Goal: Navigation & Orientation: Find specific page/section

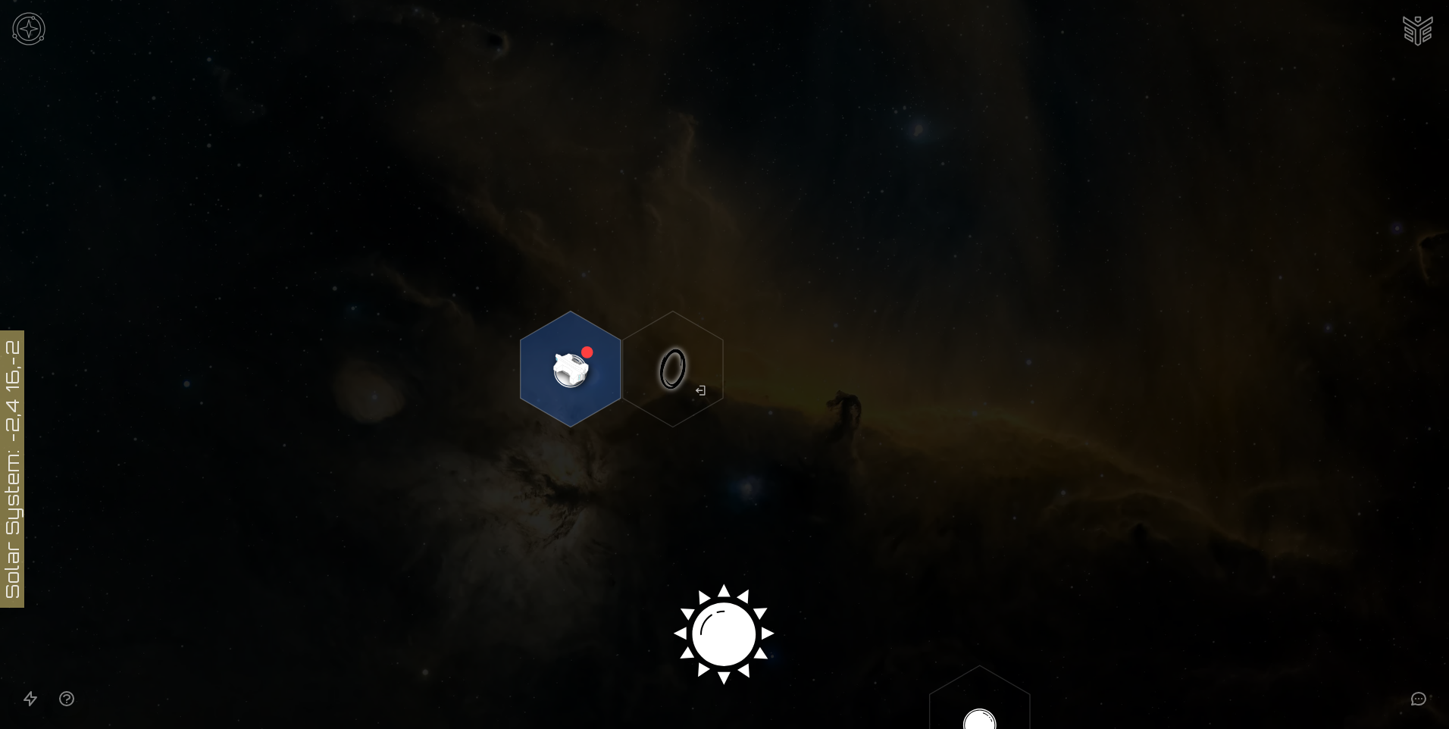
scroll to position [531, 0]
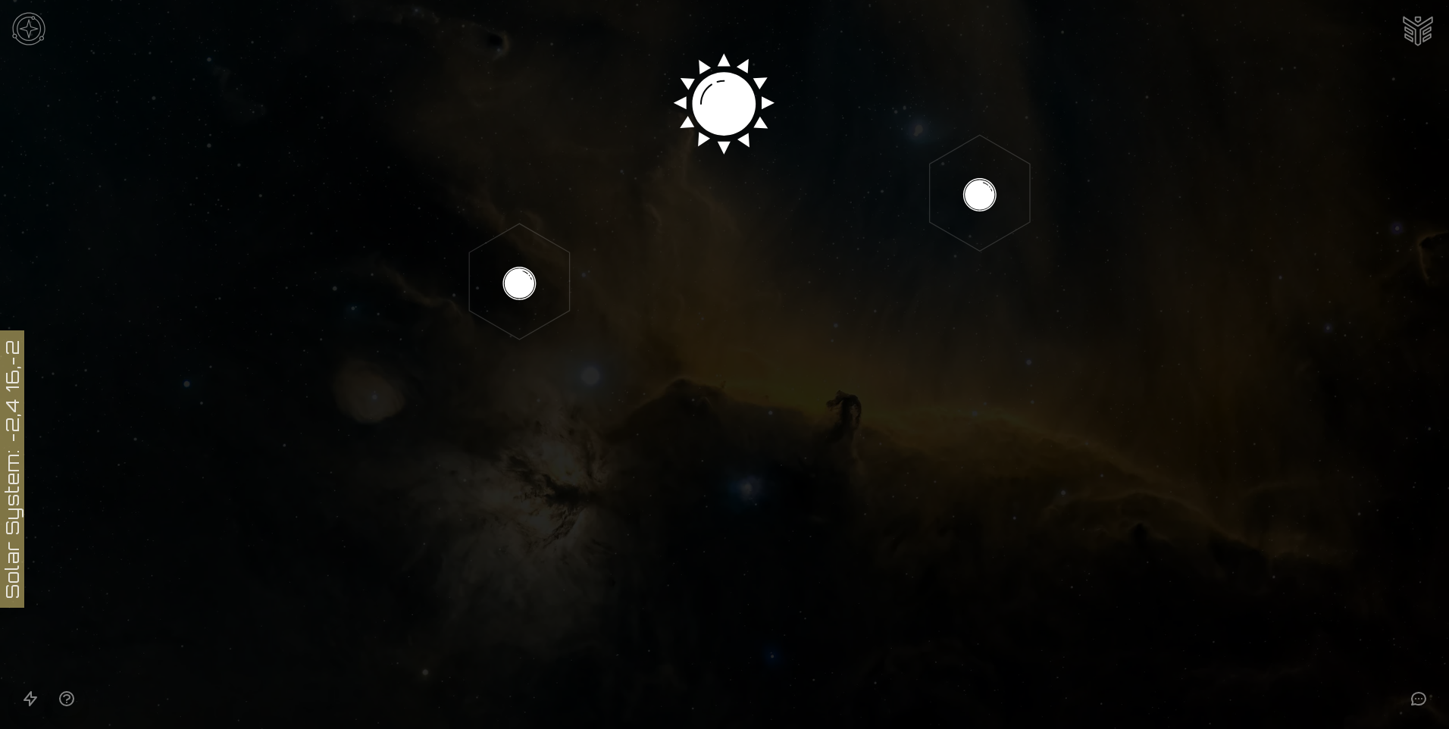
click at [702, 117] on icon at bounding box center [724, 104] width 1449 height 1270
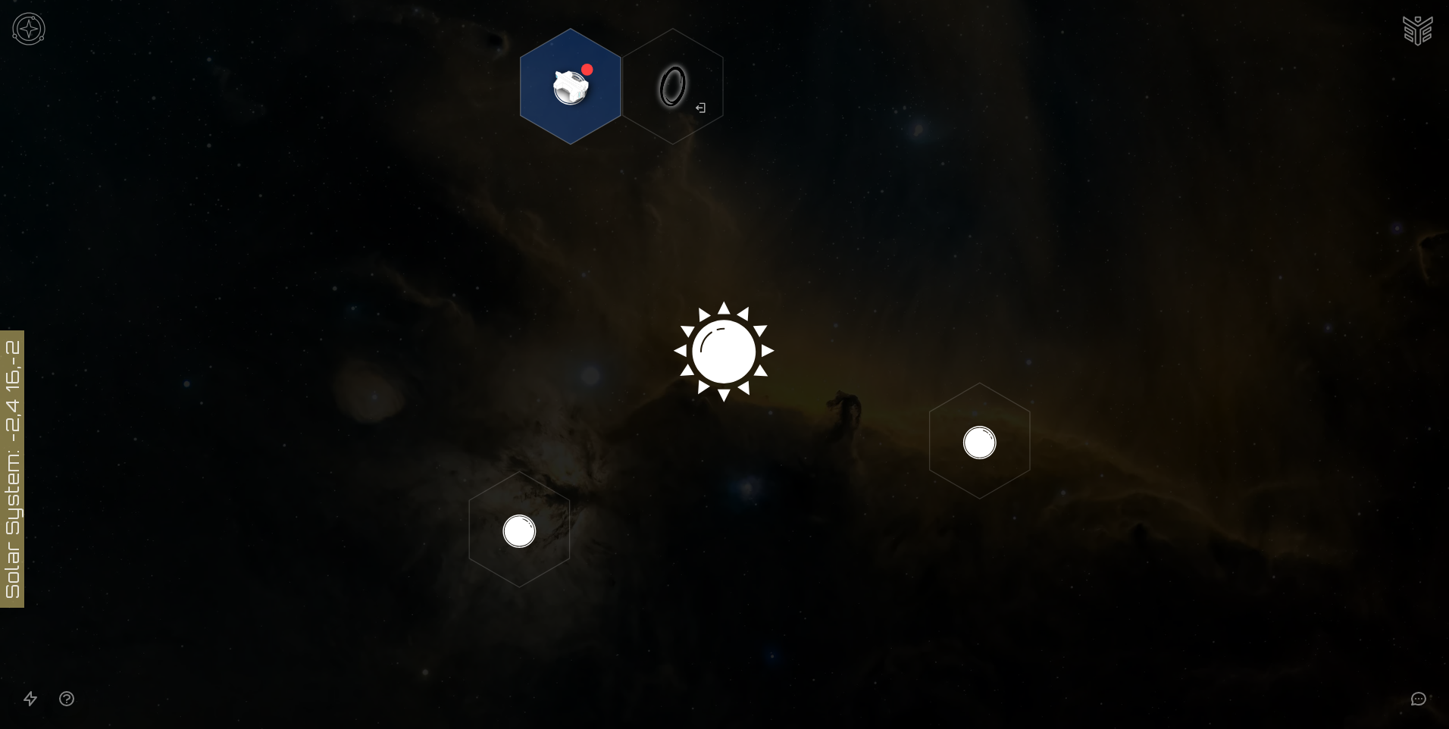
scroll to position [227, 0]
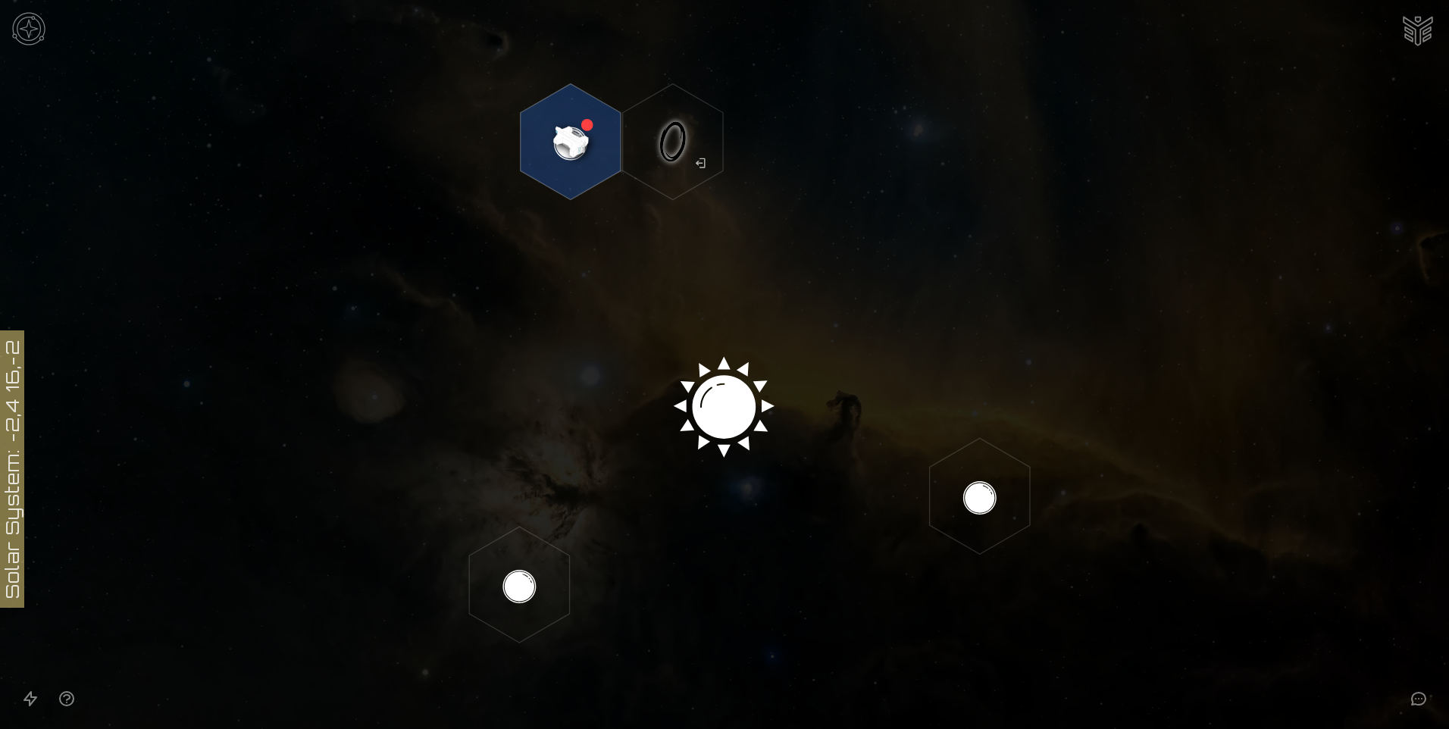
click at [725, 389] on icon at bounding box center [724, 408] width 1449 height 1270
click at [719, 401] on icon at bounding box center [724, 408] width 1449 height 1270
click at [702, 406] on icon at bounding box center [724, 408] width 1449 height 1270
drag, startPoint x: 598, startPoint y: 212, endPoint x: 569, endPoint y: 186, distance: 39.2
click at [597, 212] on icon at bounding box center [724, 408] width 1449 height 1270
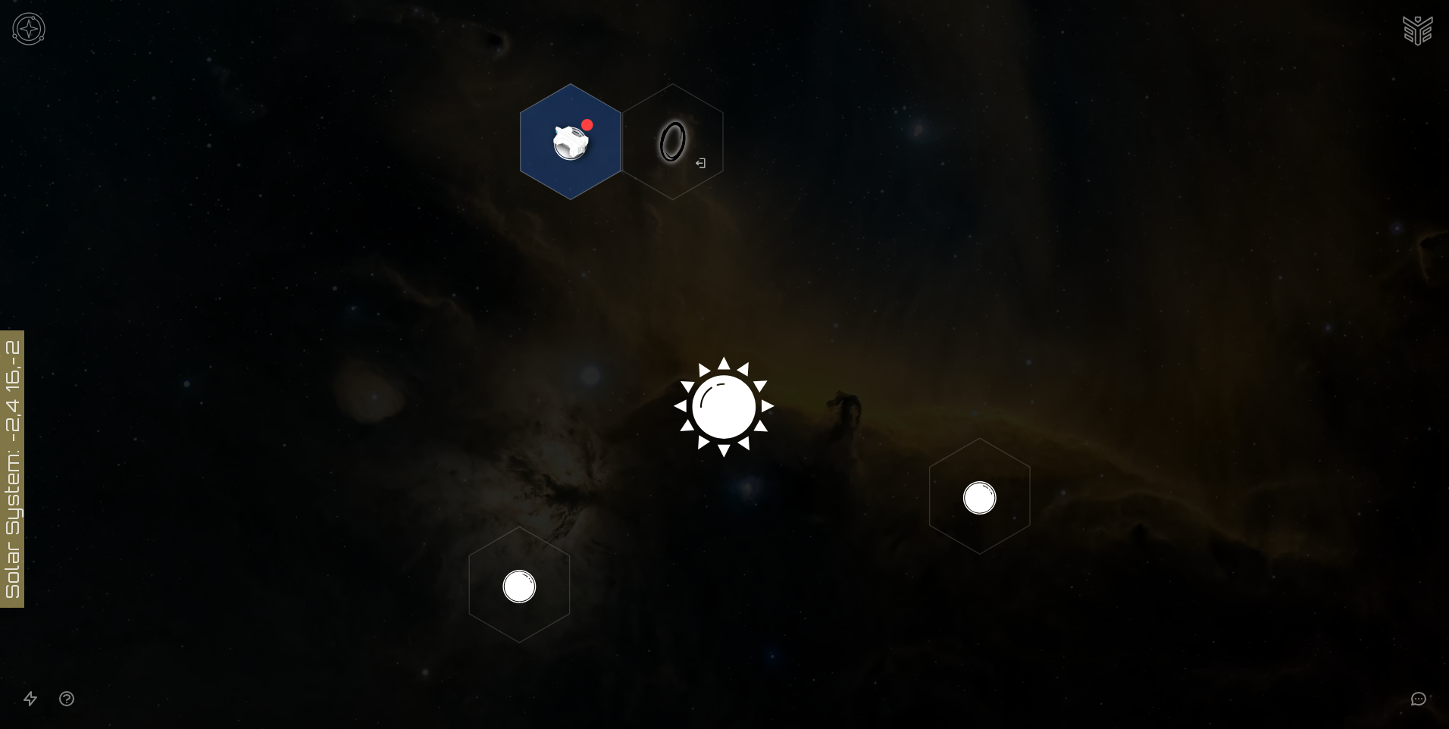
click at [594, 136] on image at bounding box center [571, 142] width 118 height 118
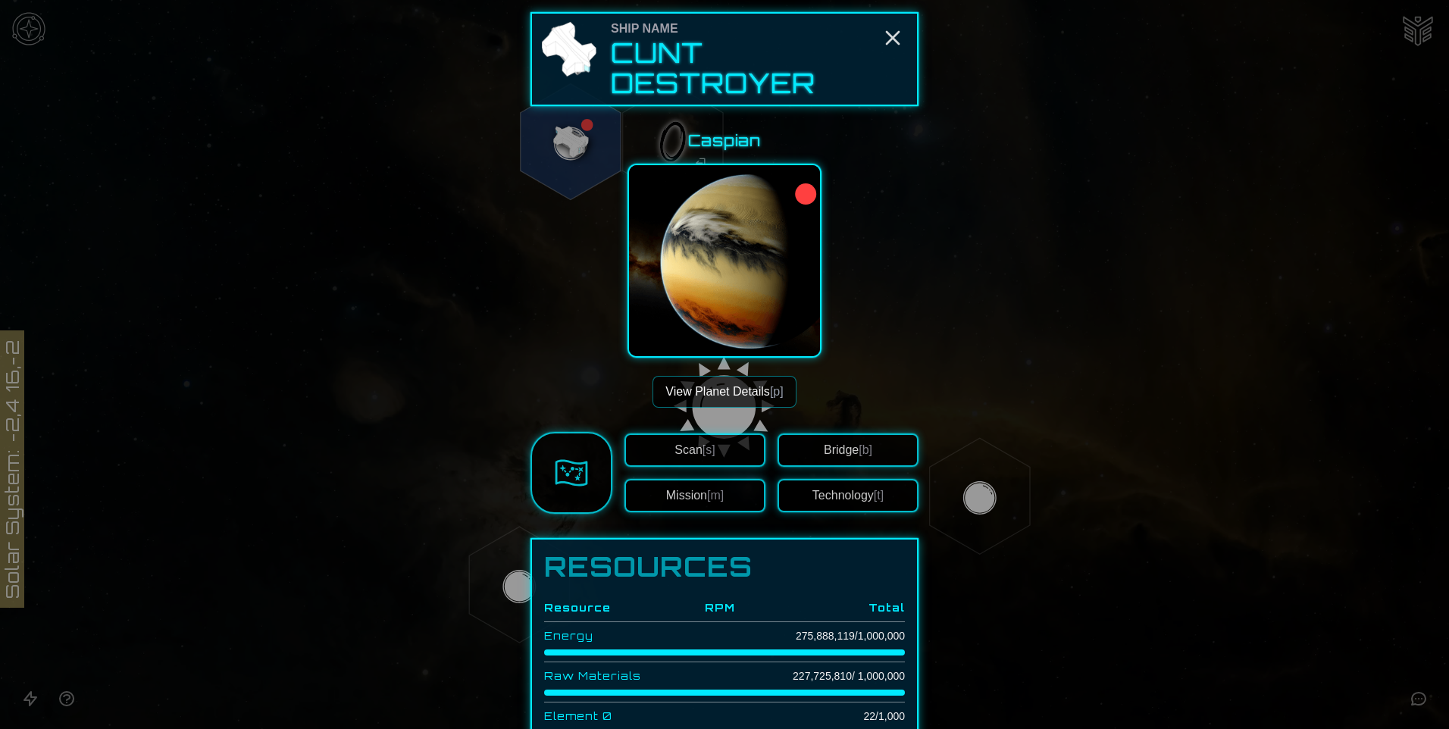
click at [753, 393] on button "View Planet Details [p]" at bounding box center [724, 392] width 143 height 32
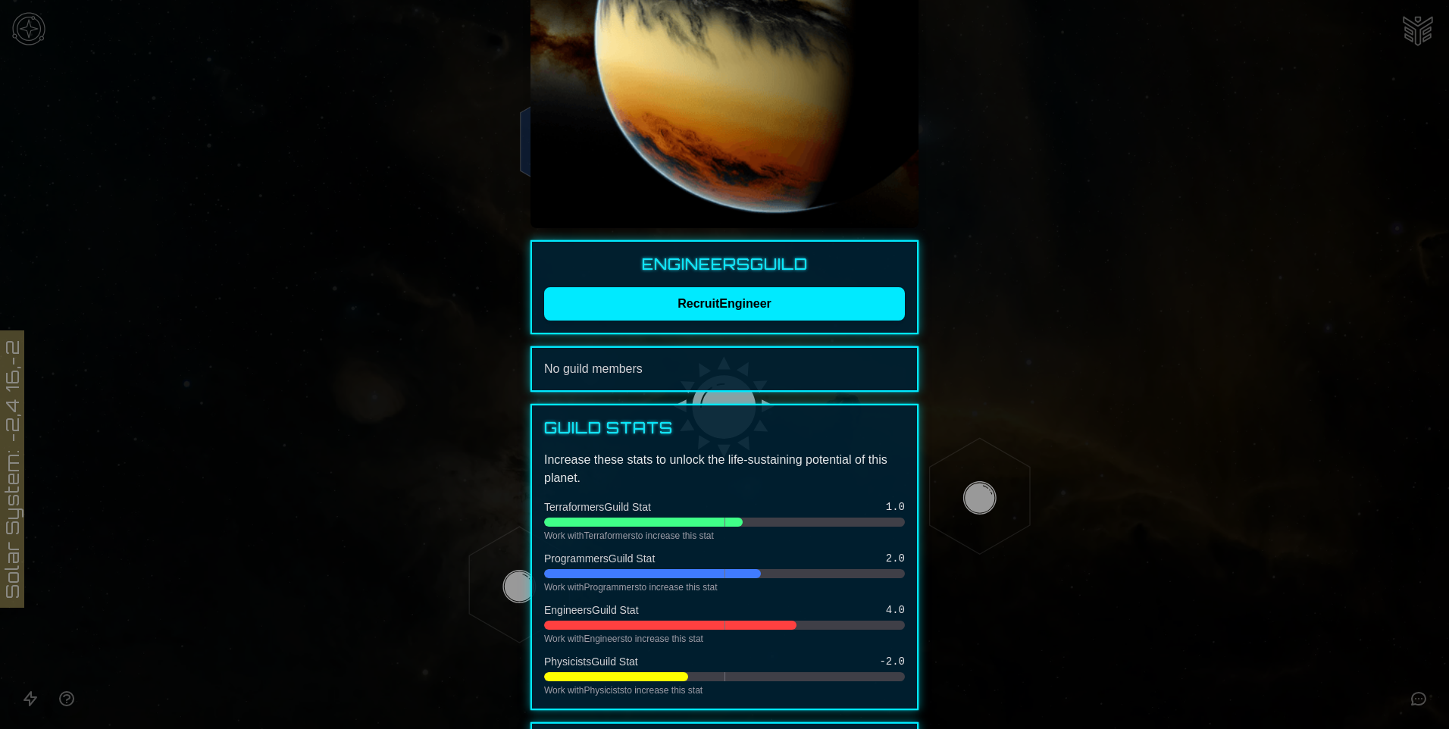
scroll to position [303, 0]
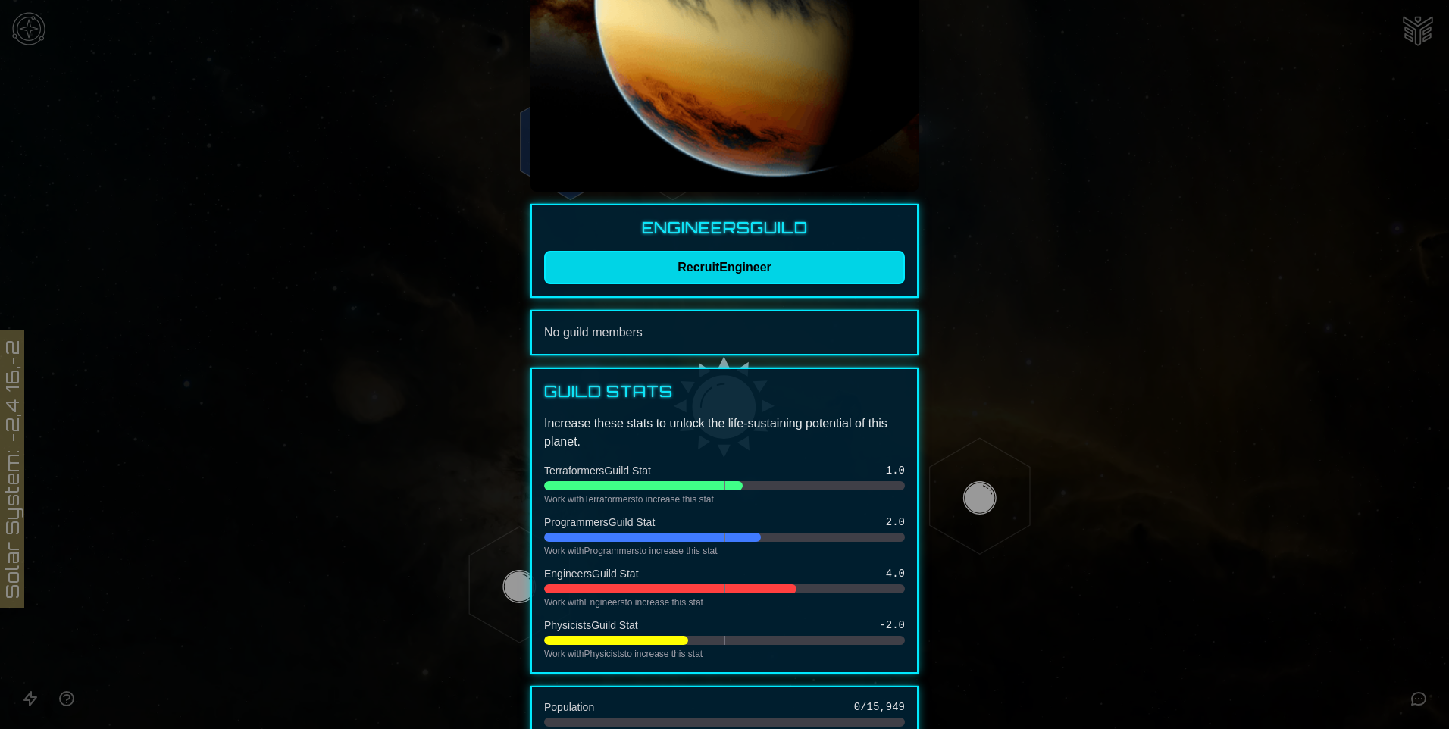
click at [788, 273] on button "Recruit Engineer" at bounding box center [724, 267] width 361 height 33
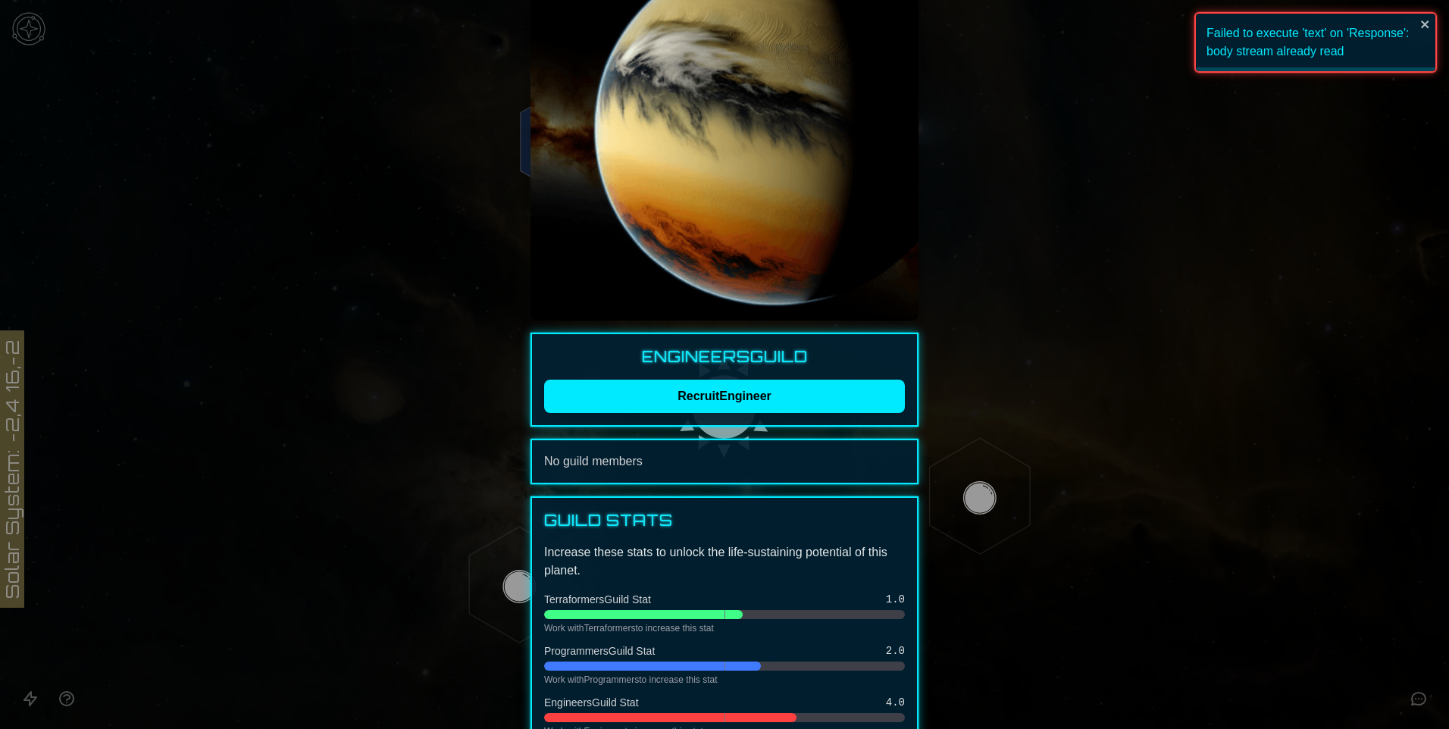
scroll to position [0, 0]
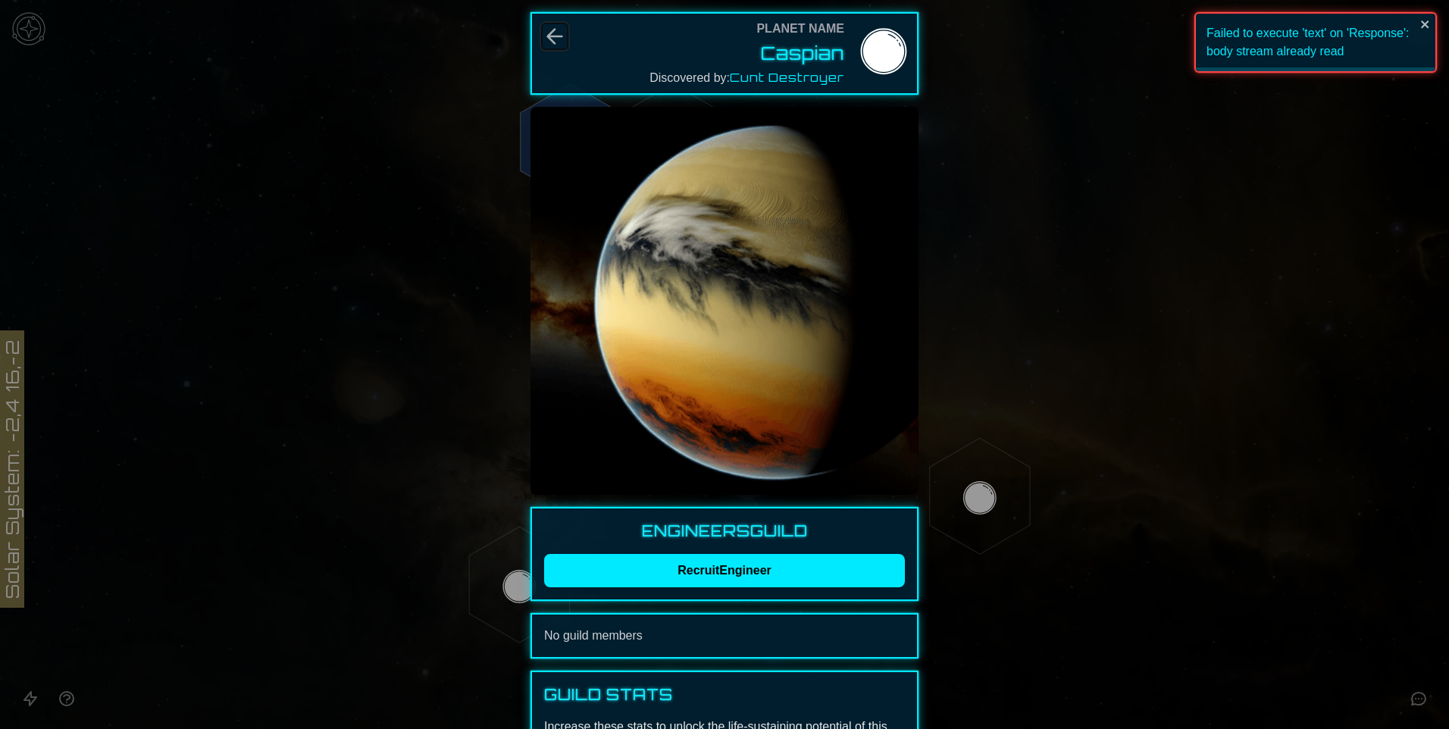
click at [549, 40] on icon "Back" at bounding box center [555, 36] width 24 height 24
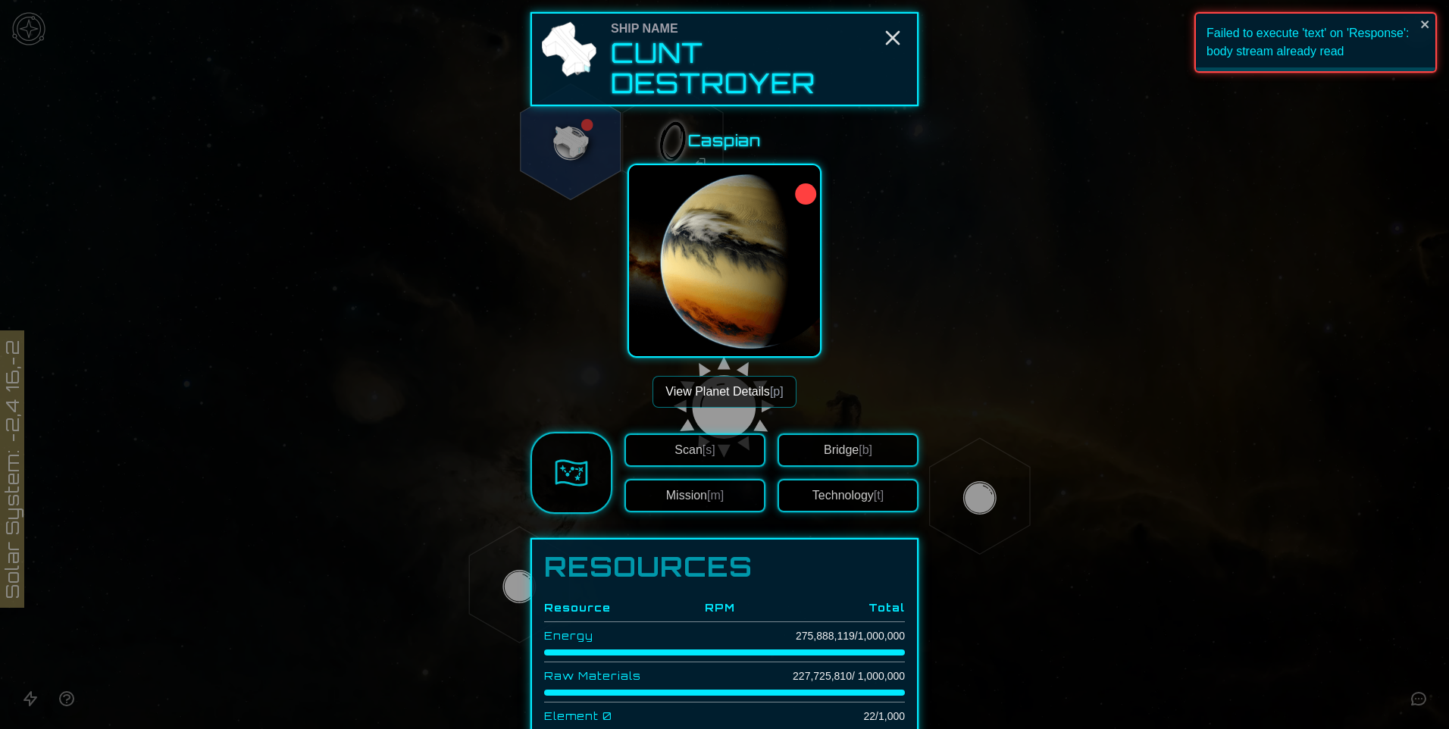
click at [39, 26] on div at bounding box center [724, 364] width 1449 height 729
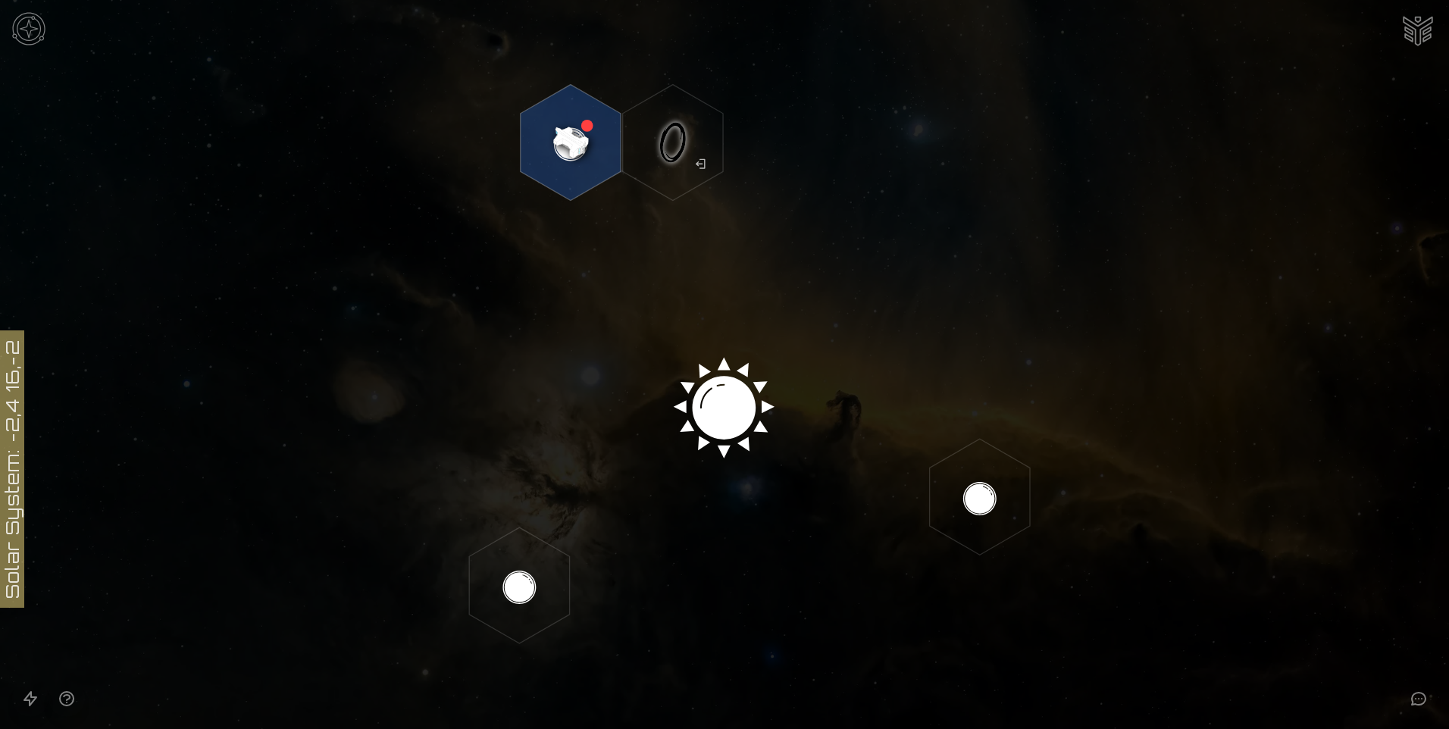
scroll to position [227, 0]
click at [726, 363] on icon at bounding box center [724, 408] width 1449 height 1270
click at [733, 390] on icon at bounding box center [724, 408] width 1449 height 1270
click at [505, 556] on polygon "Hex at coordinates -3,2, clickable" at bounding box center [519, 585] width 100 height 116
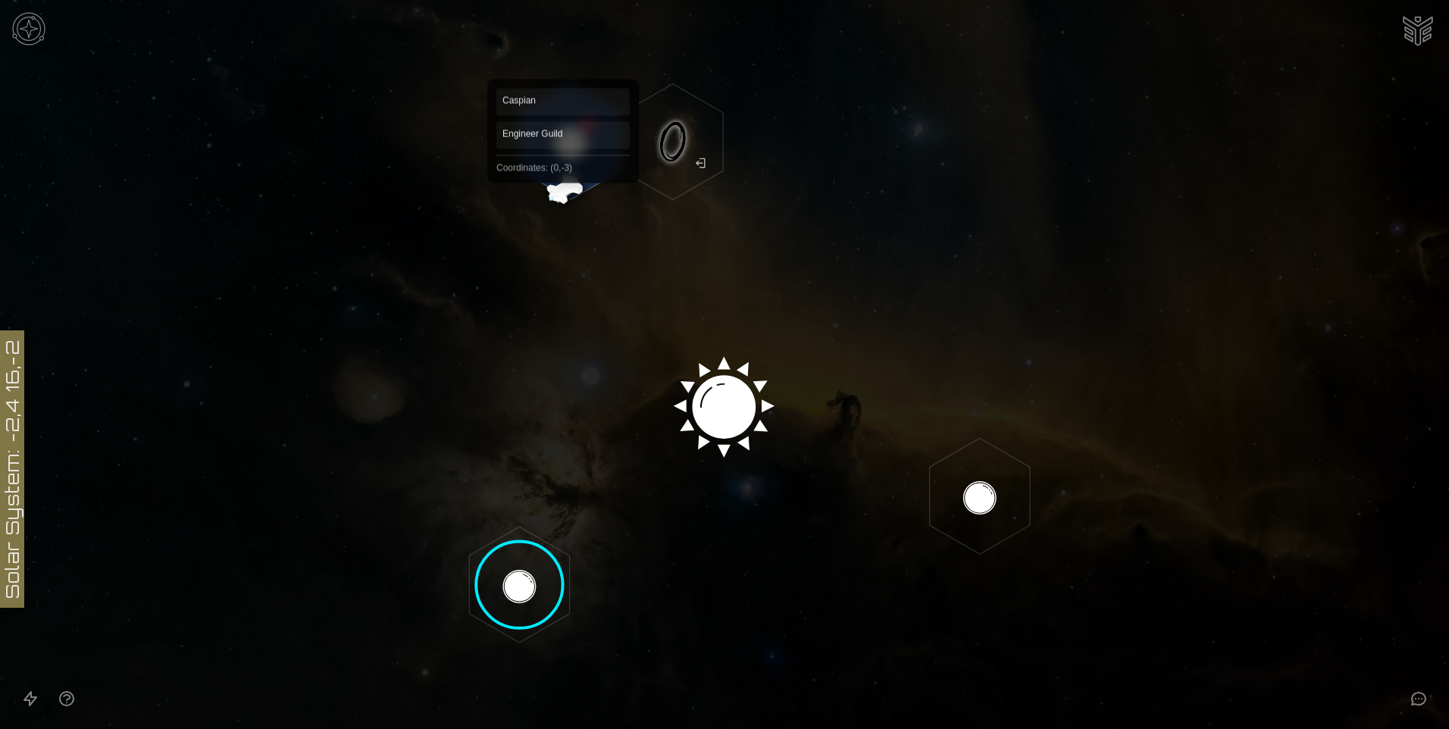
click at [563, 188] on polygon "Hex at coordinates 0,-3, clickable" at bounding box center [571, 142] width 100 height 116
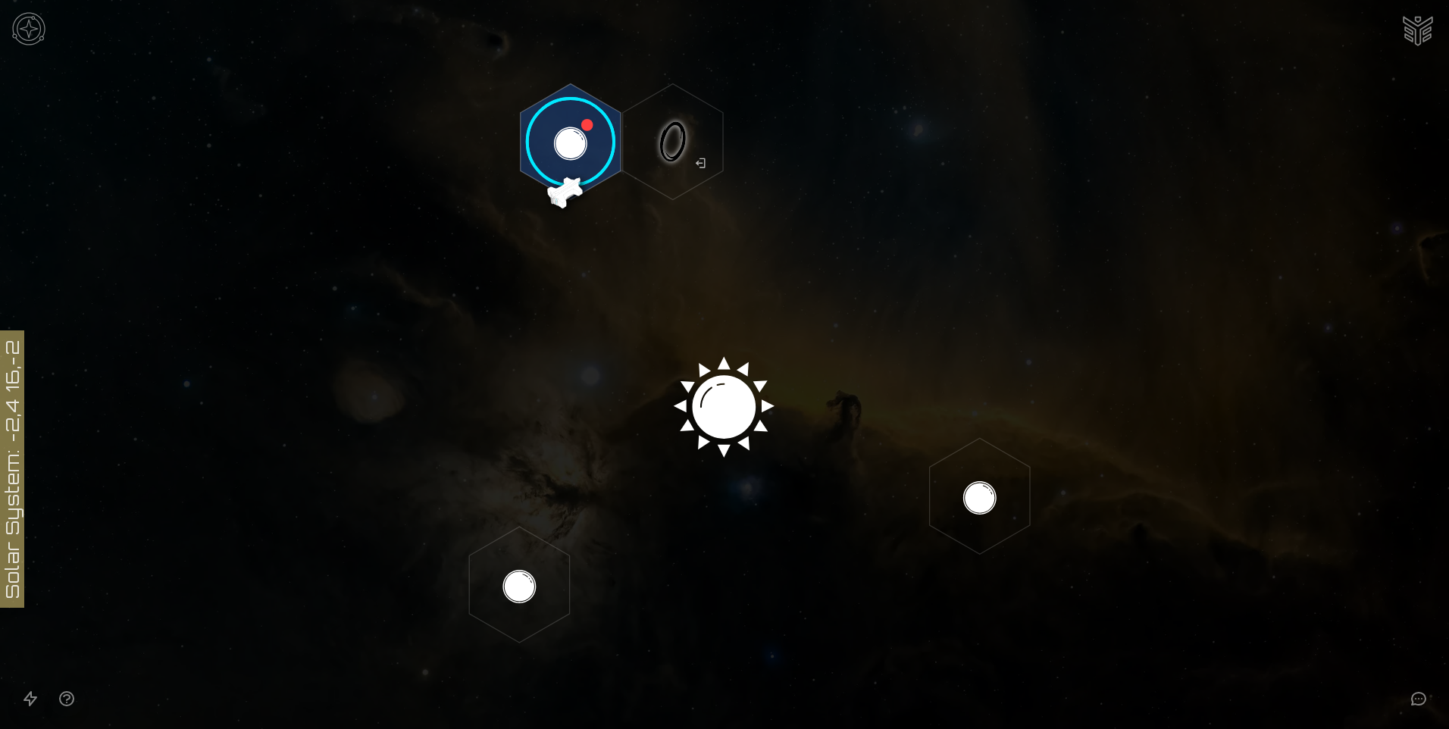
click at [561, 193] on image at bounding box center [571, 142] width 118 height 118
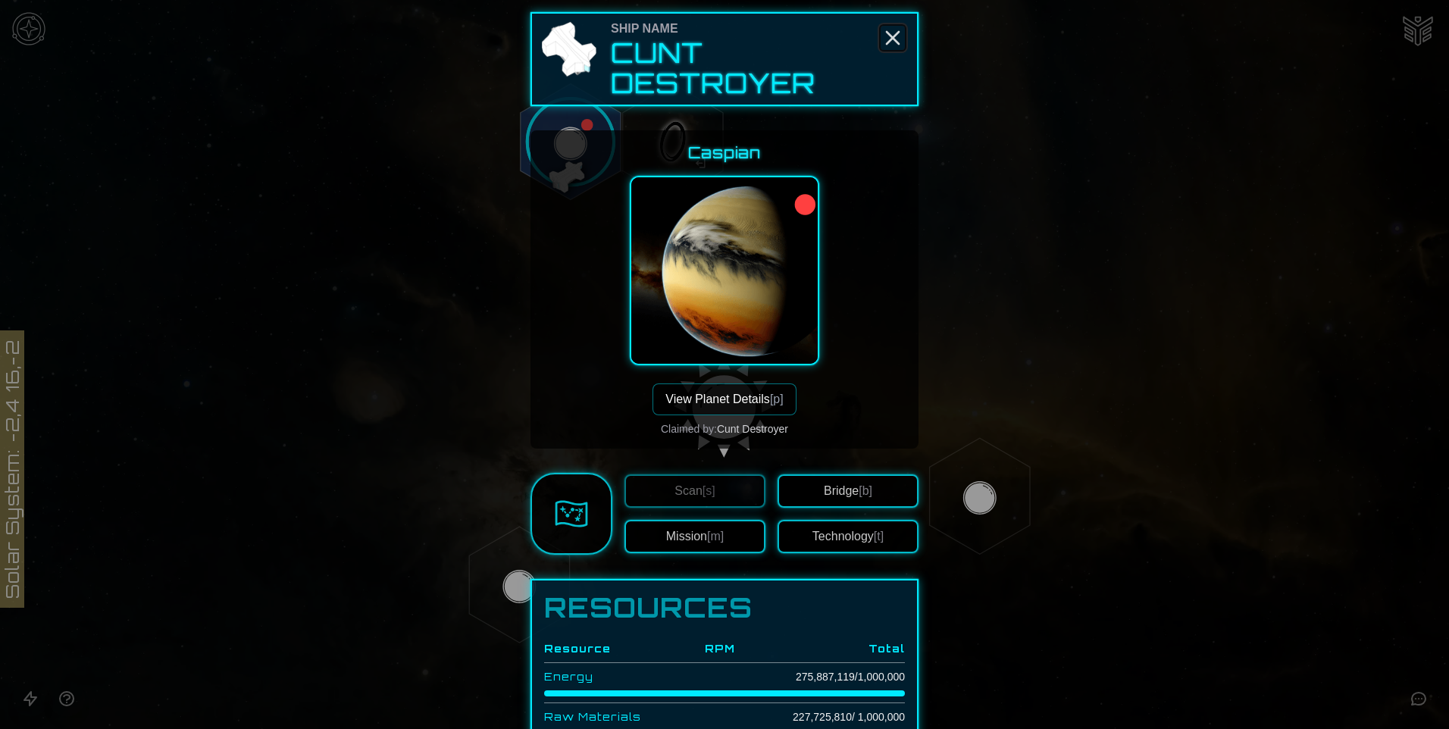
click at [891, 49] on icon "Close" at bounding box center [893, 38] width 24 height 24
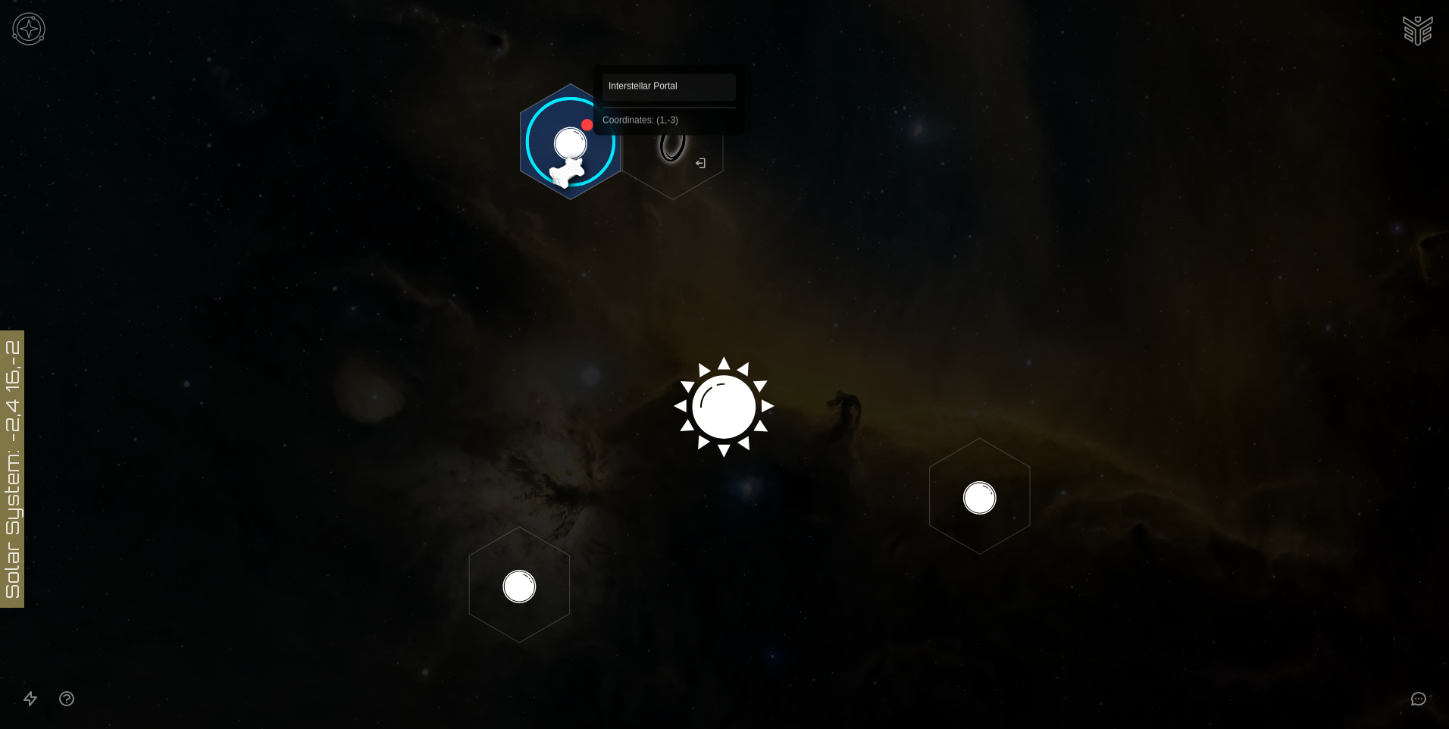
click at [669, 157] on polygon "Hex at coordinates 1,-3, clickable" at bounding box center [673, 142] width 100 height 116
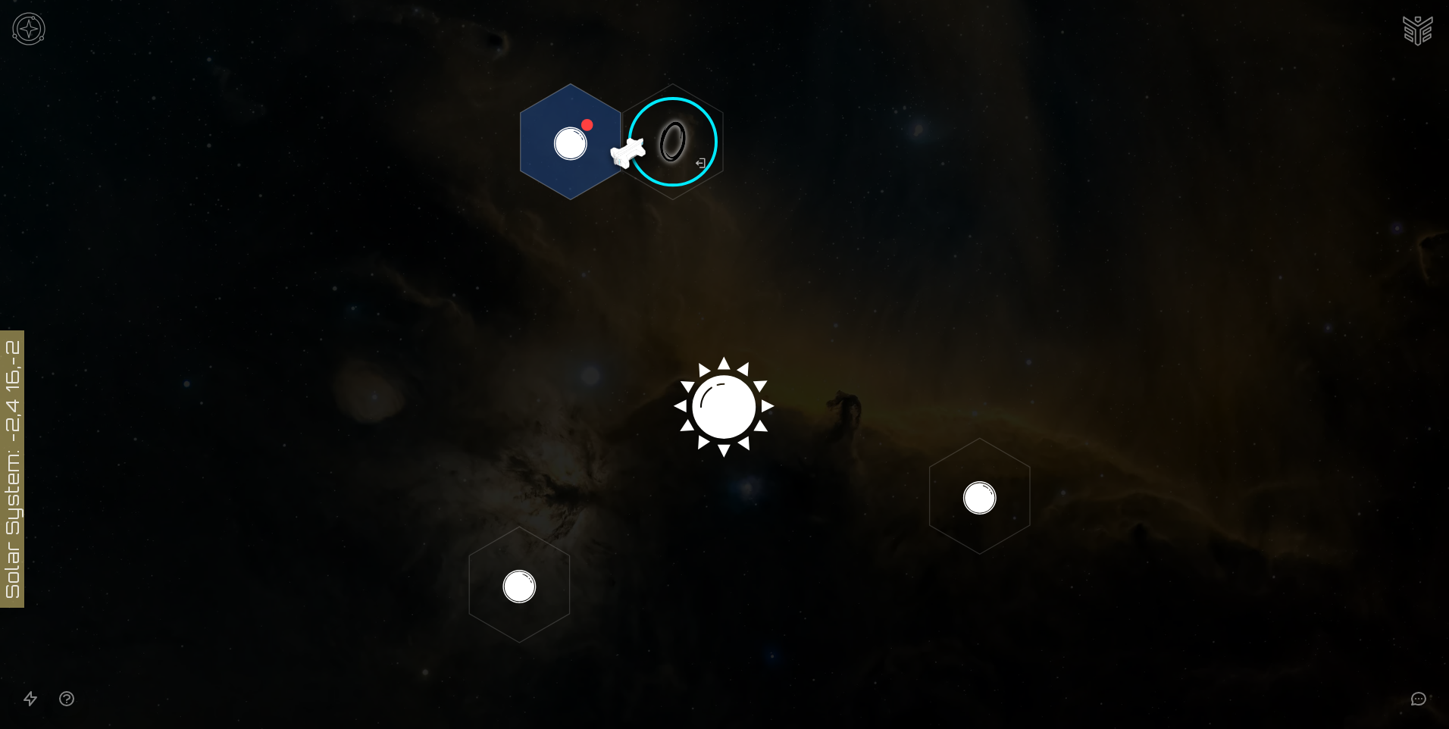
click at [671, 172] on image at bounding box center [673, 142] width 118 height 118
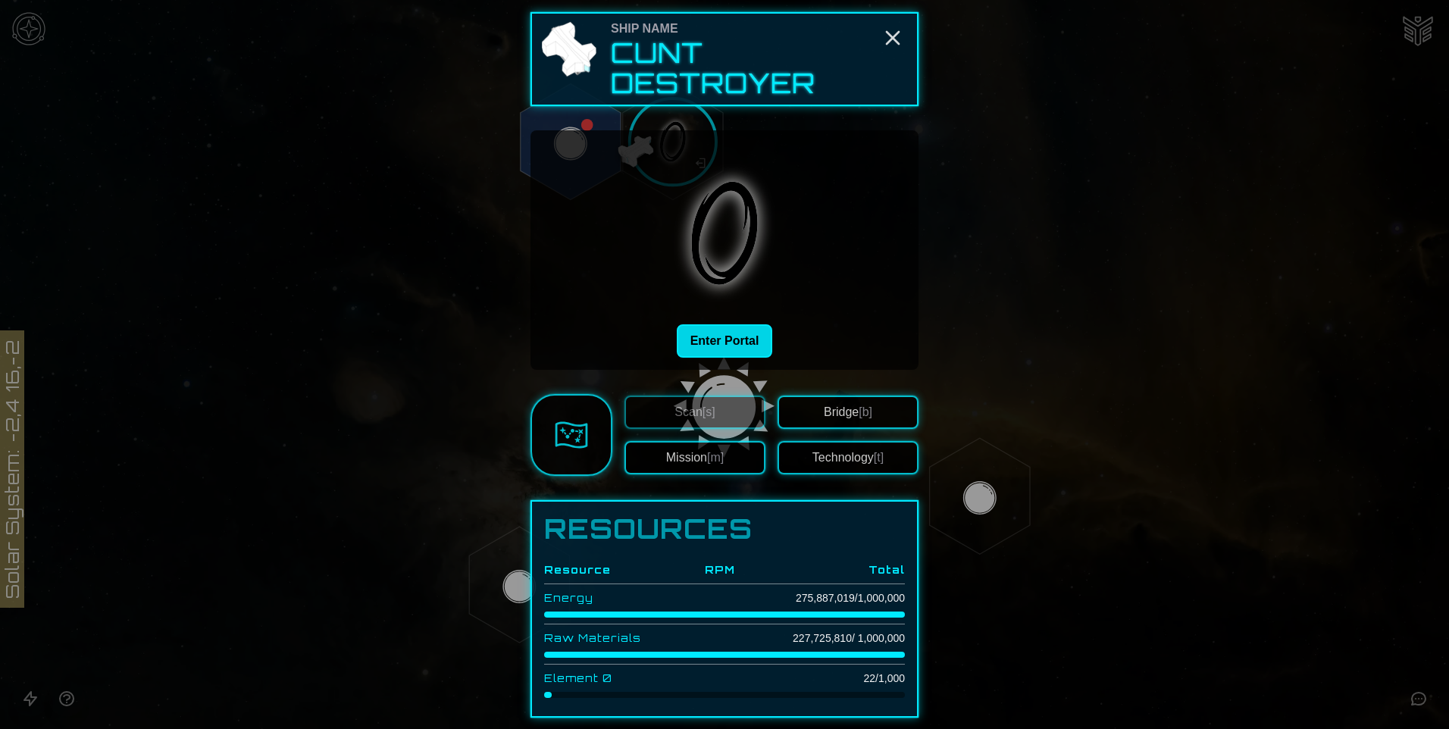
click at [730, 330] on button "Enter Portal" at bounding box center [725, 340] width 96 height 33
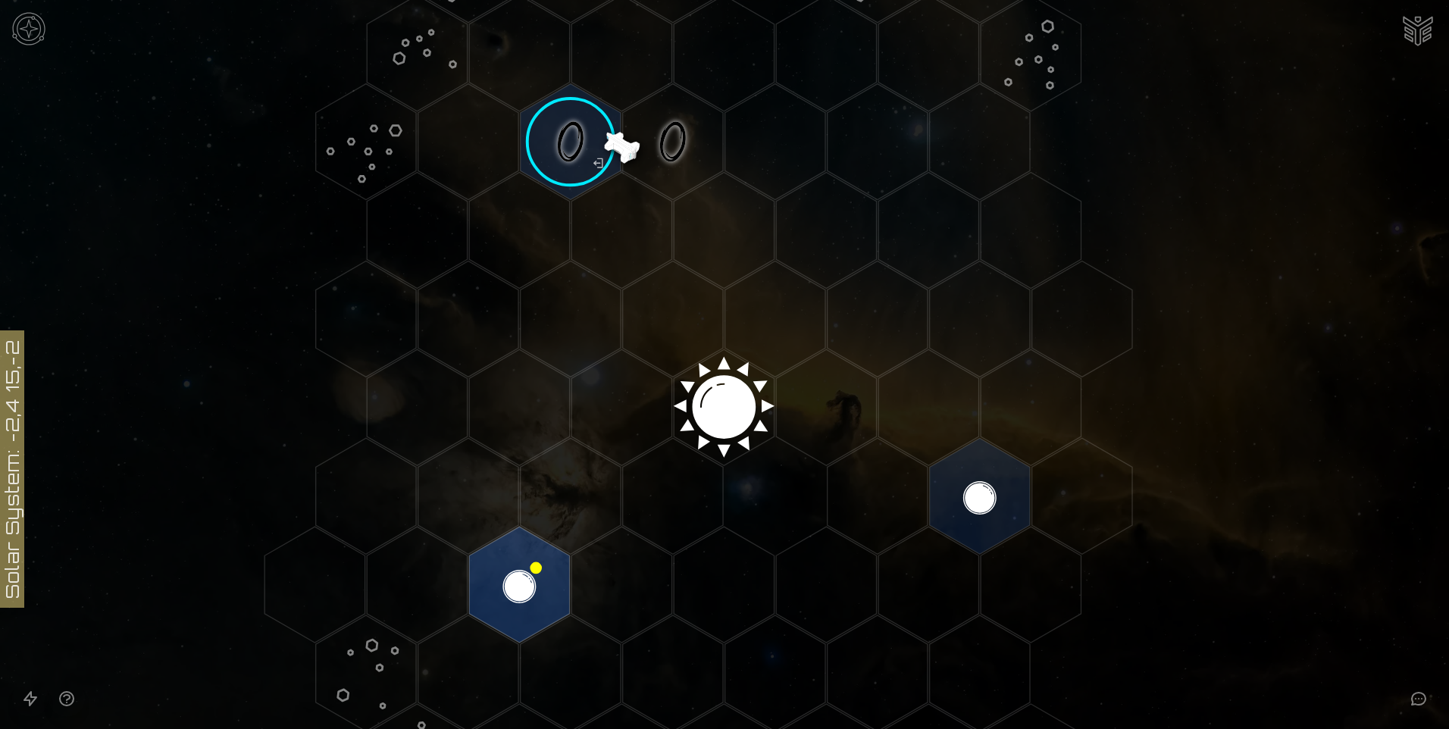
click at [530, 237] on polygon "Hex at coordinates -1,-2, clickable" at bounding box center [519, 230] width 100 height 116
click at [534, 240] on polygon "Hex at coordinates -1,-2, clickable" at bounding box center [519, 230] width 100 height 116
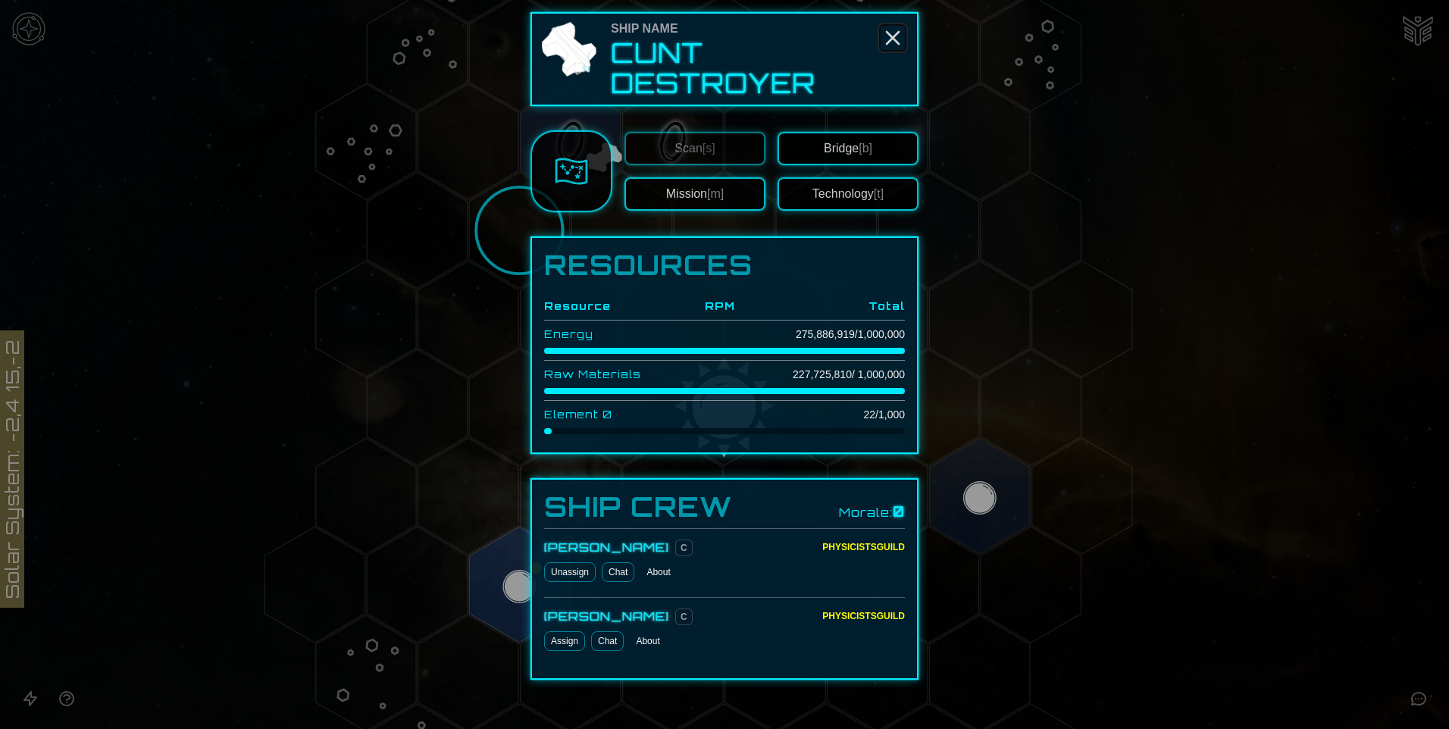
click at [884, 37] on icon "Close" at bounding box center [893, 38] width 24 height 24
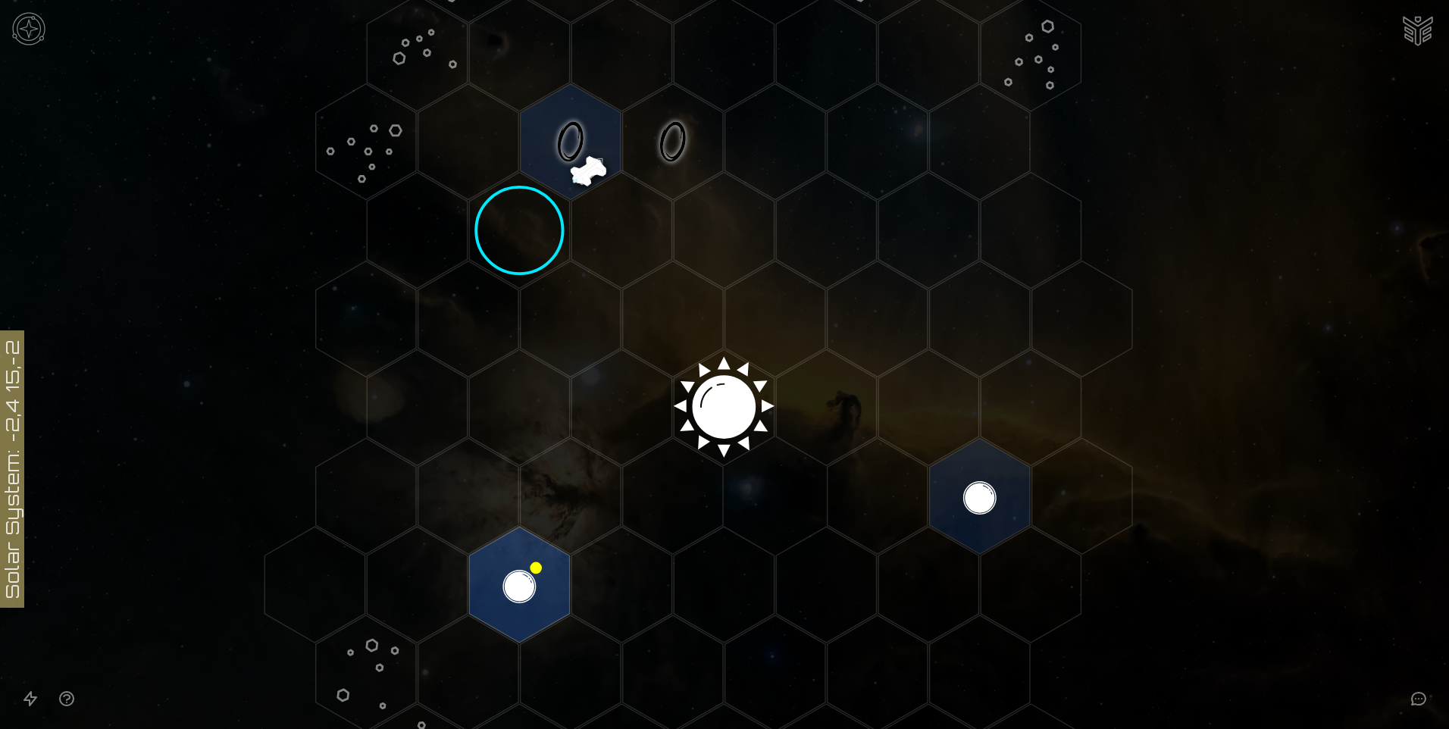
click at [534, 240] on polygon "Hex at coordinates -1,-2, clickable" at bounding box center [519, 230] width 100 height 116
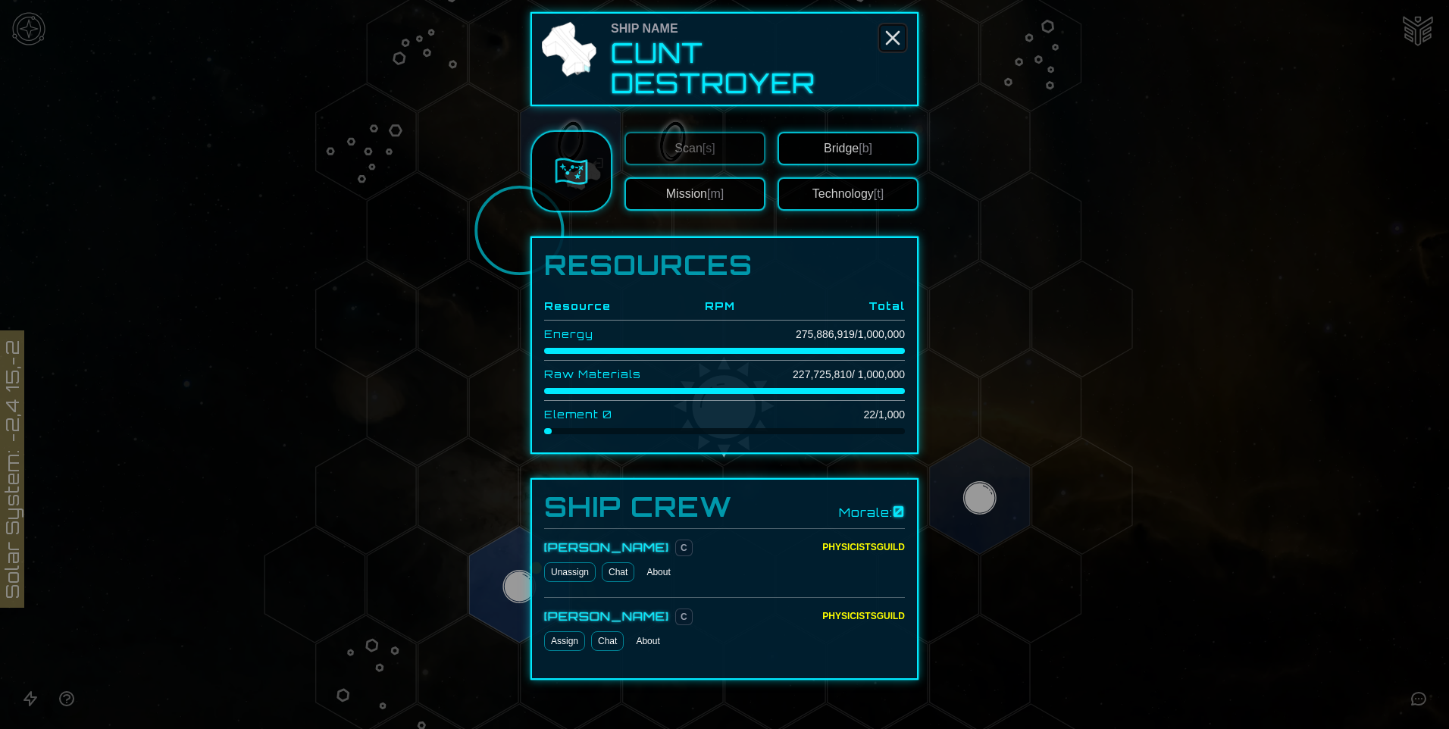
click at [886, 45] on icon "Close" at bounding box center [893, 38] width 24 height 24
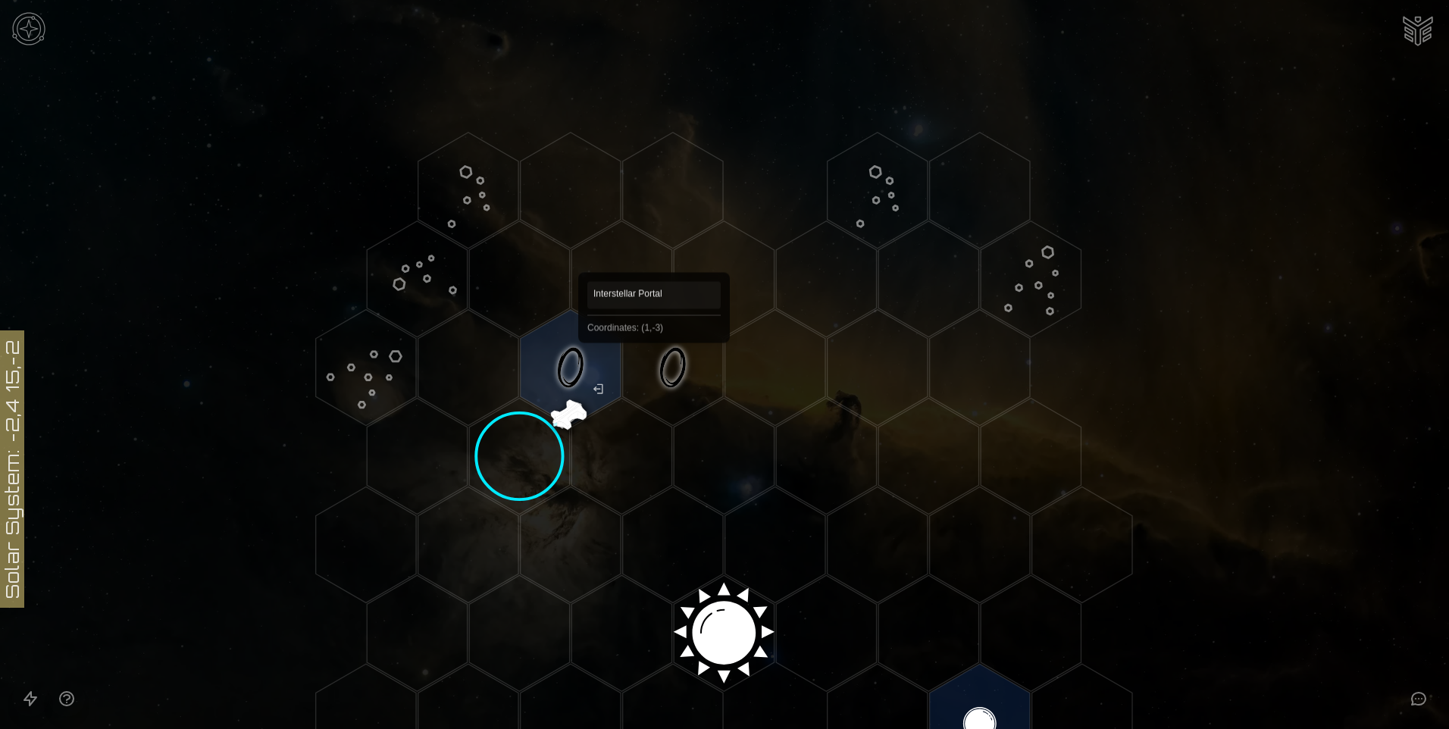
scroll to position [0, 0]
click at [590, 352] on polygon "Hex at coordinates 0,-3, clickable" at bounding box center [571, 370] width 100 height 116
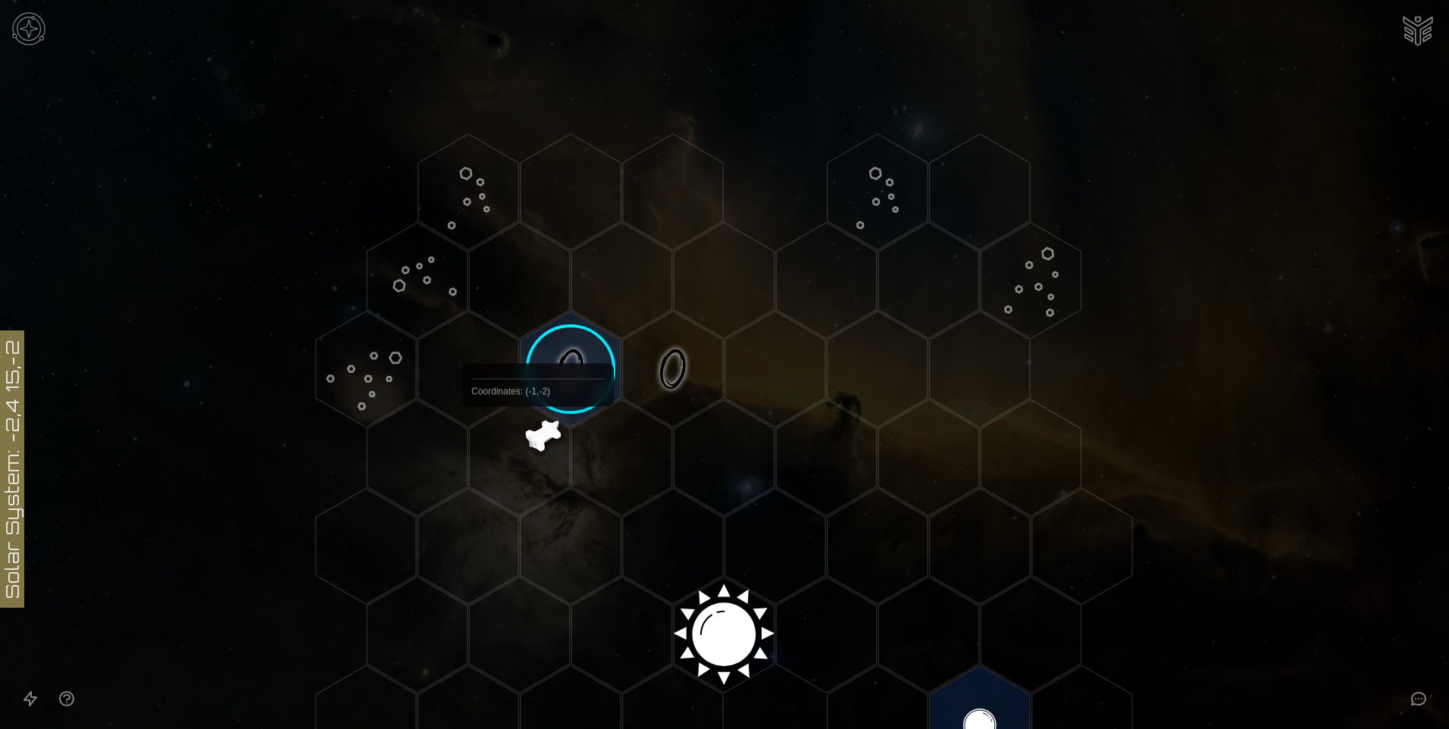
click at [538, 442] on polygon "Hex at coordinates -1,-2, clickable" at bounding box center [519, 457] width 100 height 116
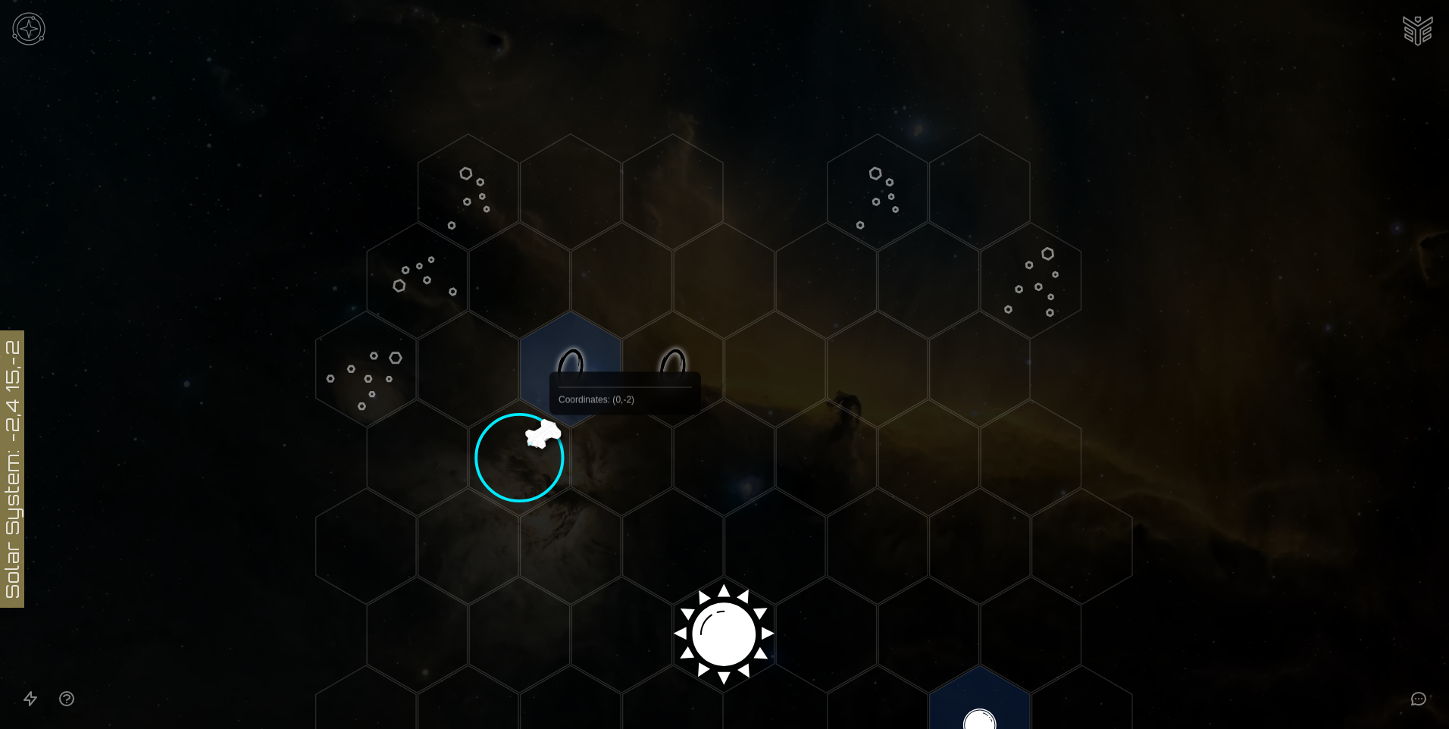
click at [631, 452] on polygon "Hex at coordinates 0,-2, clickable" at bounding box center [622, 457] width 100 height 116
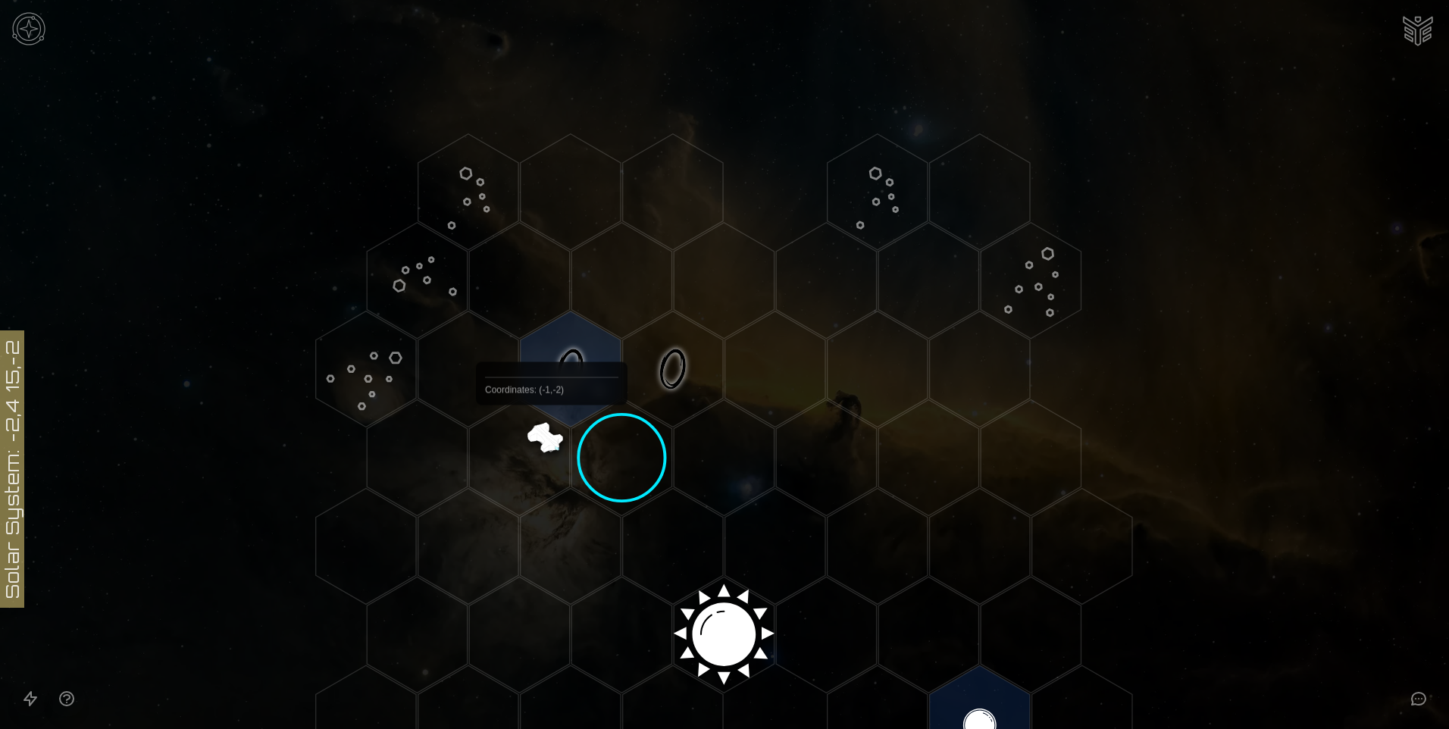
click at [543, 440] on polygon "Hex at coordinates -1,-2, clickable" at bounding box center [519, 457] width 100 height 116
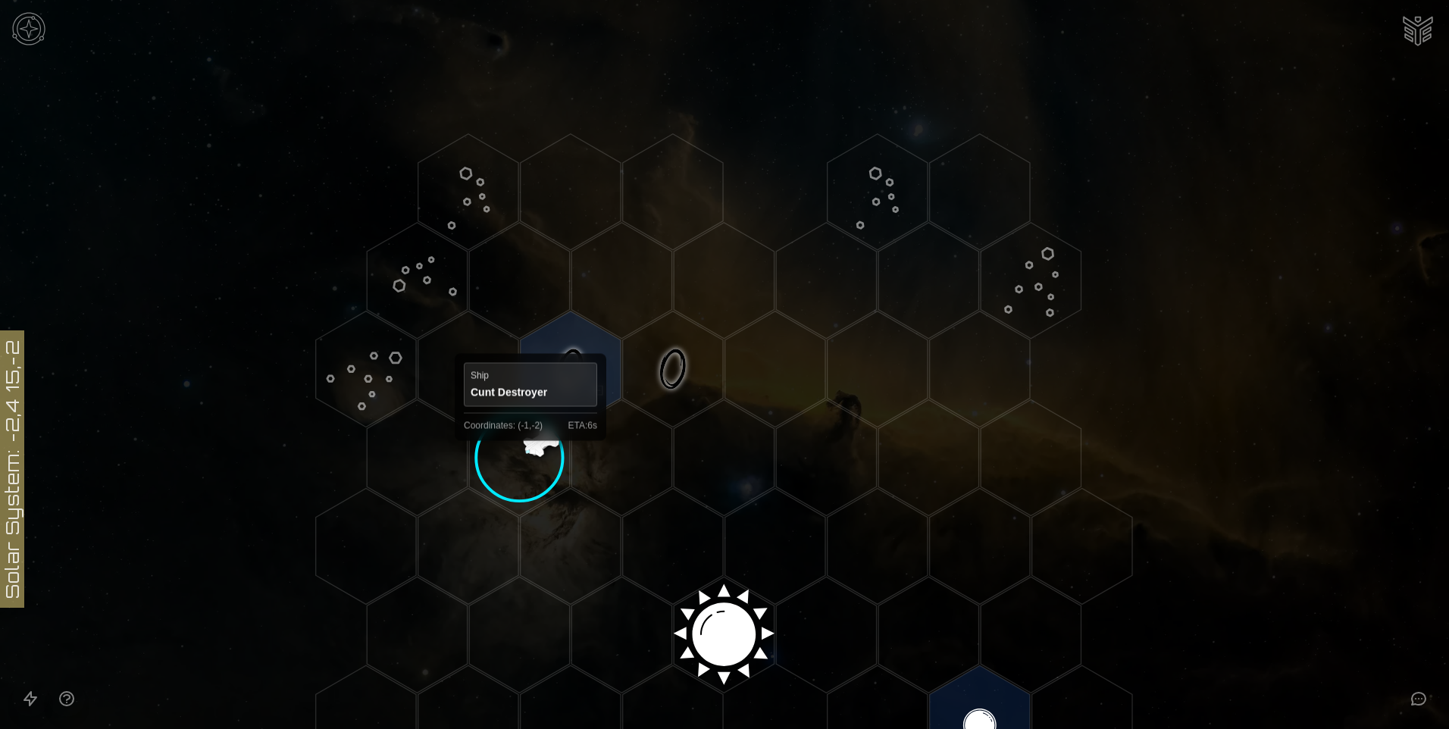
click at [526, 459] on polygon "Hex at coordinates -1,-2, clickable" at bounding box center [519, 457] width 100 height 116
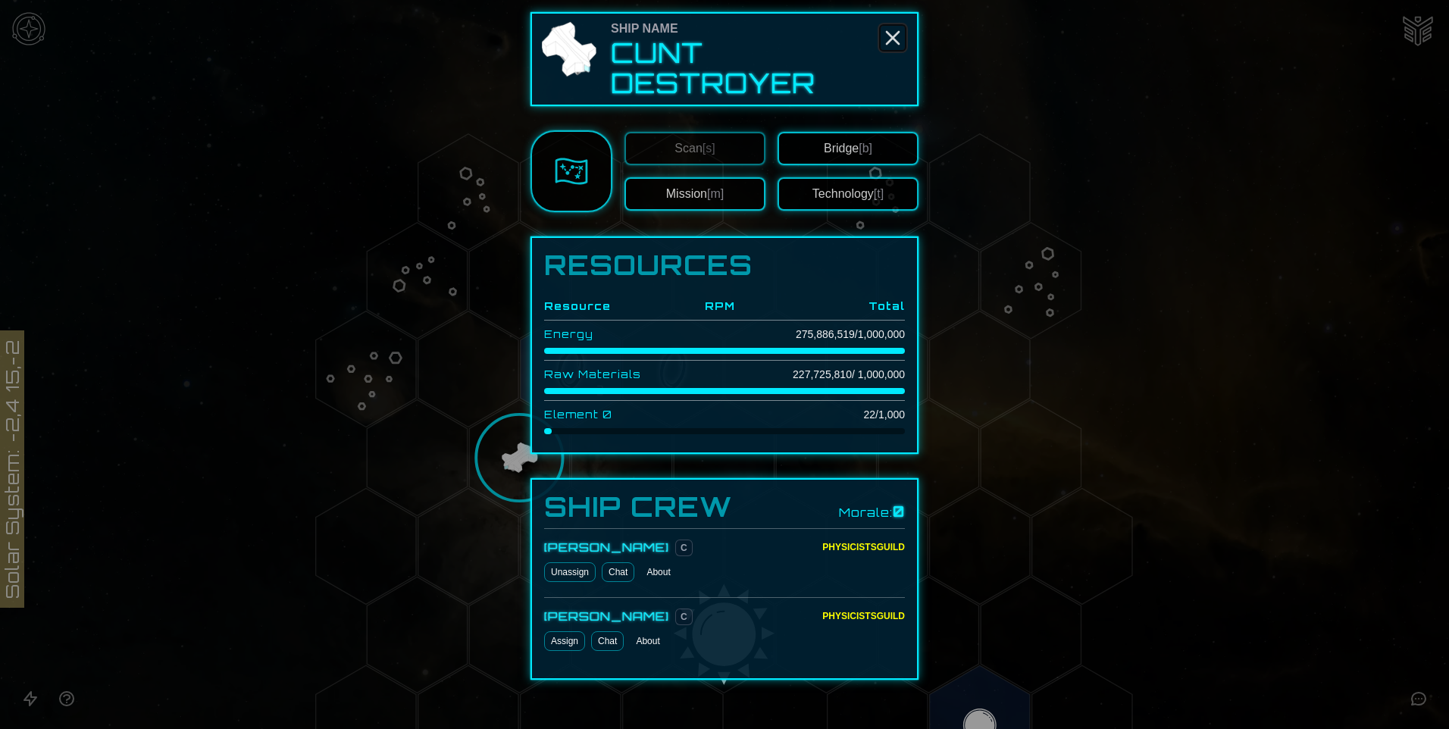
click at [888, 39] on line "Close" at bounding box center [893, 38] width 12 height 12
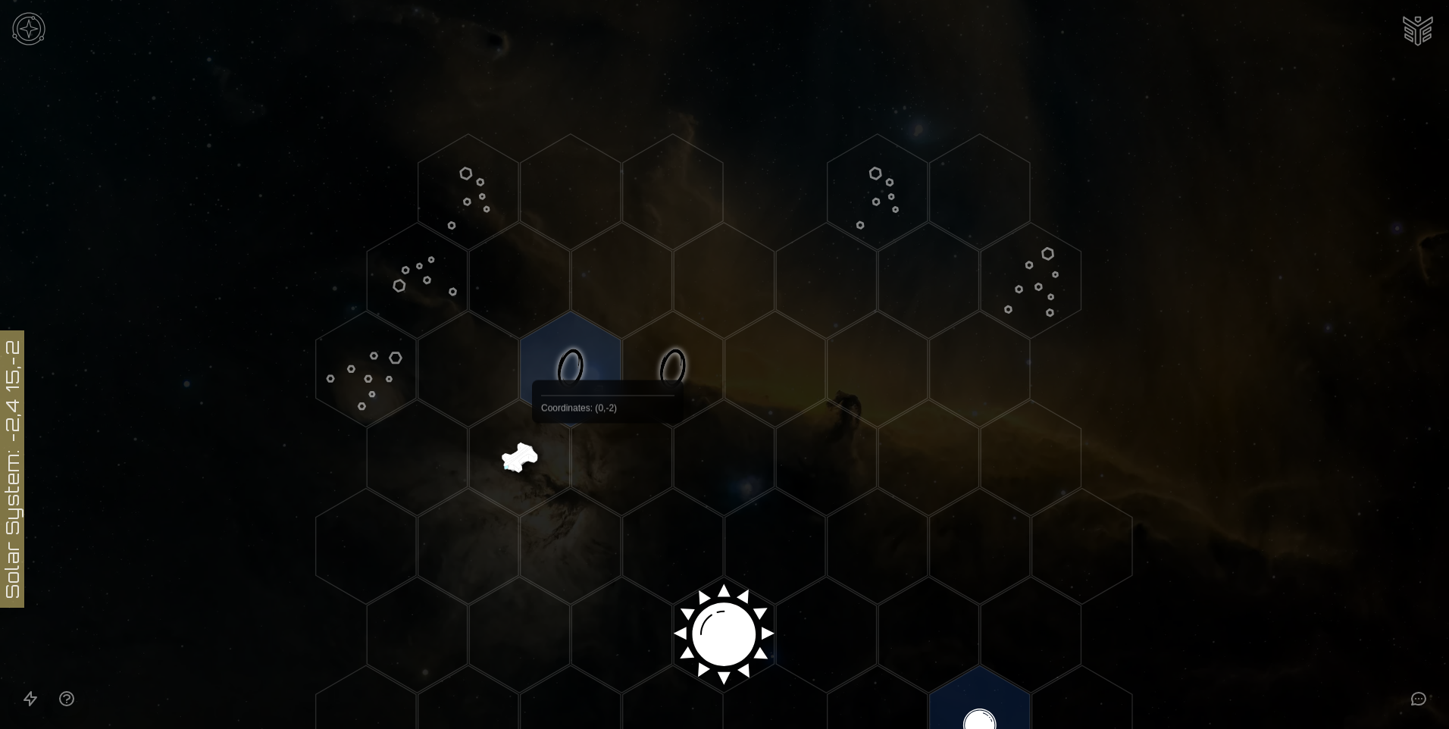
click at [619, 458] on polygon "Hex at coordinates 0,-2, clickable" at bounding box center [622, 457] width 100 height 116
click at [523, 454] on polygon "Hex at coordinates -1,-2, clickable" at bounding box center [519, 457] width 100 height 116
click at [623, 459] on polygon "Hex at coordinates 0,-2, clickable" at bounding box center [622, 457] width 100 height 116
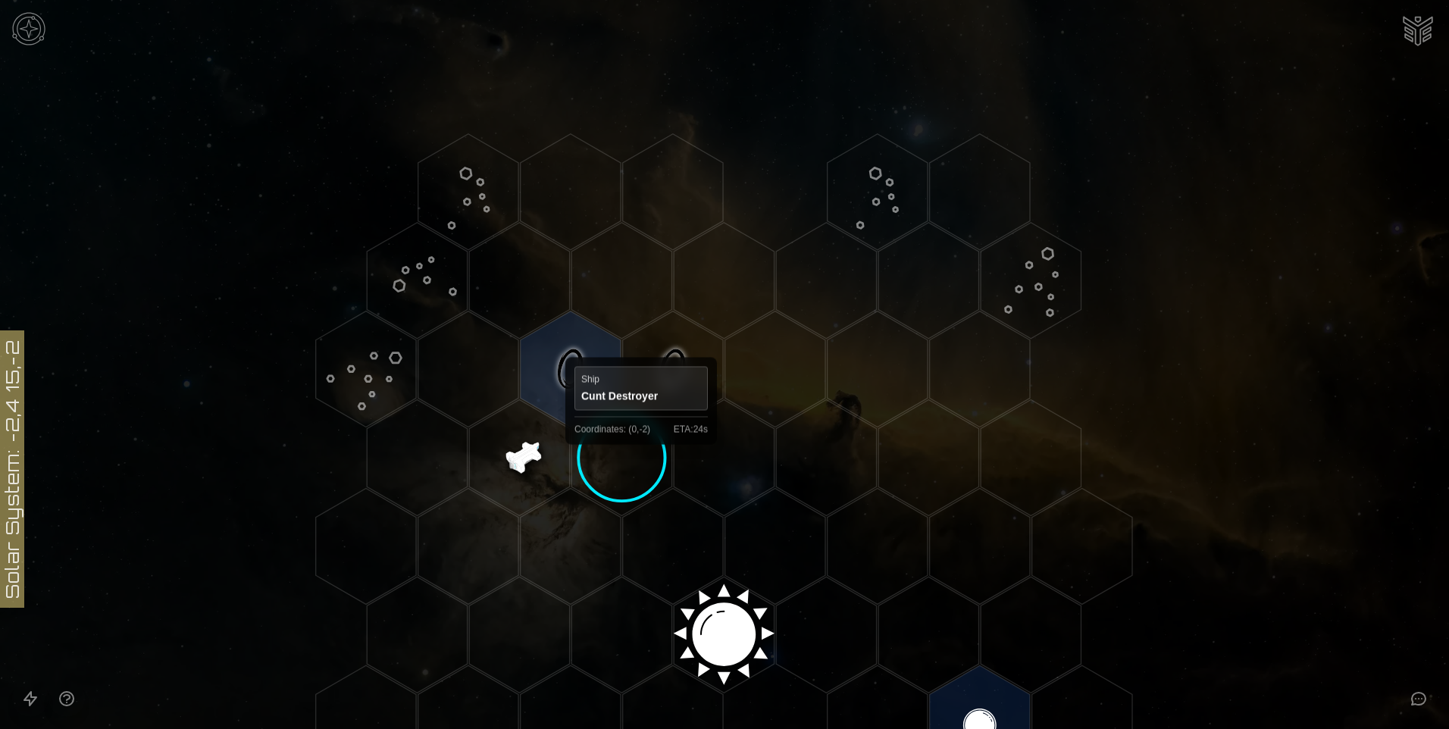
click at [640, 456] on polygon "Hex at coordinates 0,-2, clickable" at bounding box center [622, 457] width 100 height 116
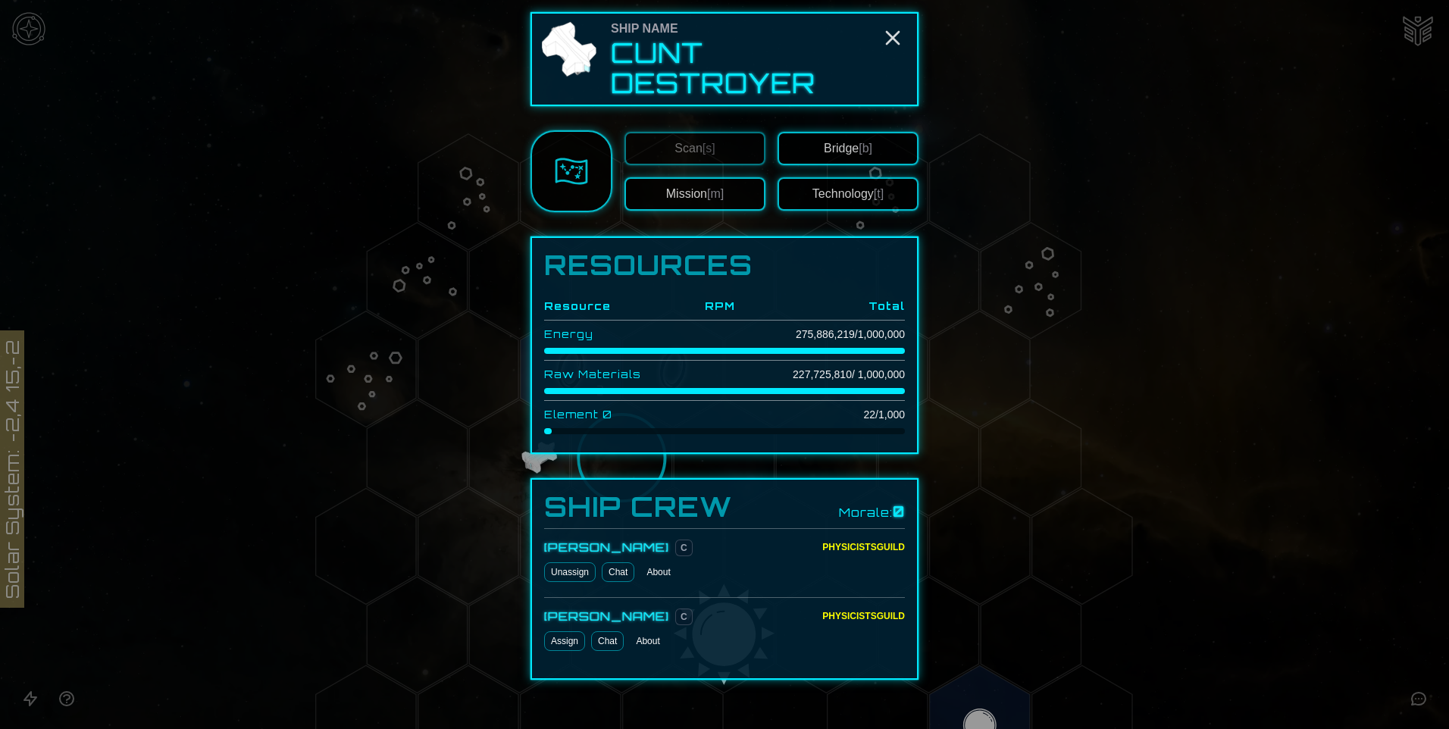
click at [577, 188] on link at bounding box center [572, 171] width 82 height 82
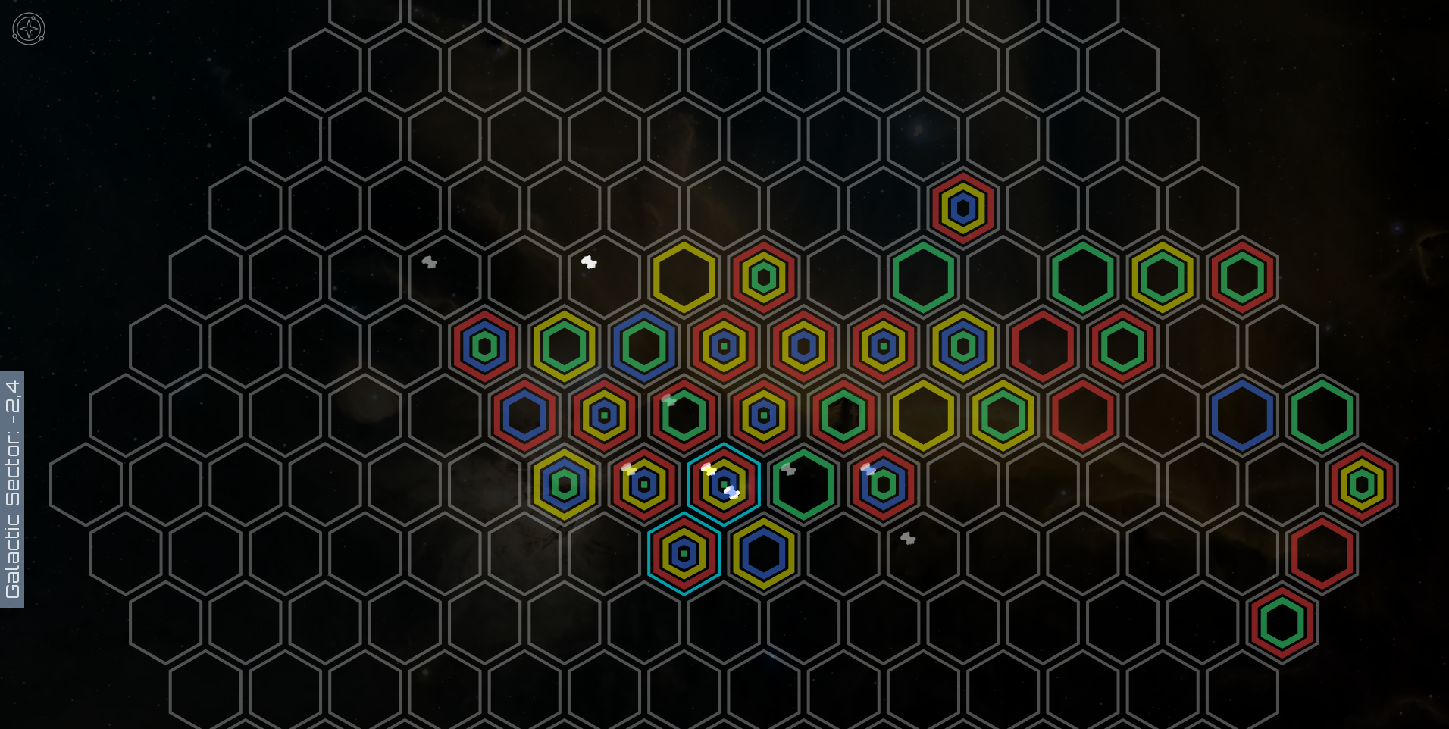
scroll to position [152, 0]
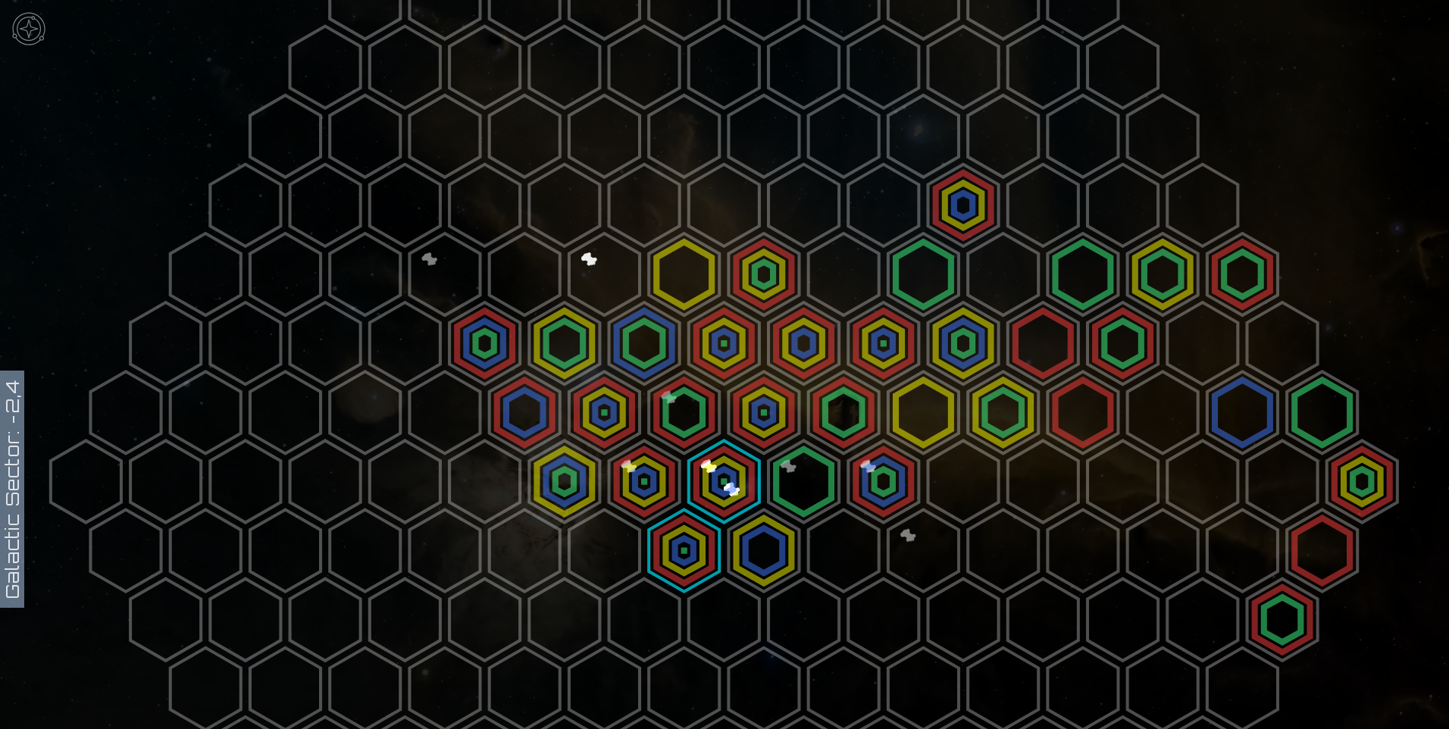
click at [590, 283] on polygon at bounding box center [604, 274] width 70 height 82
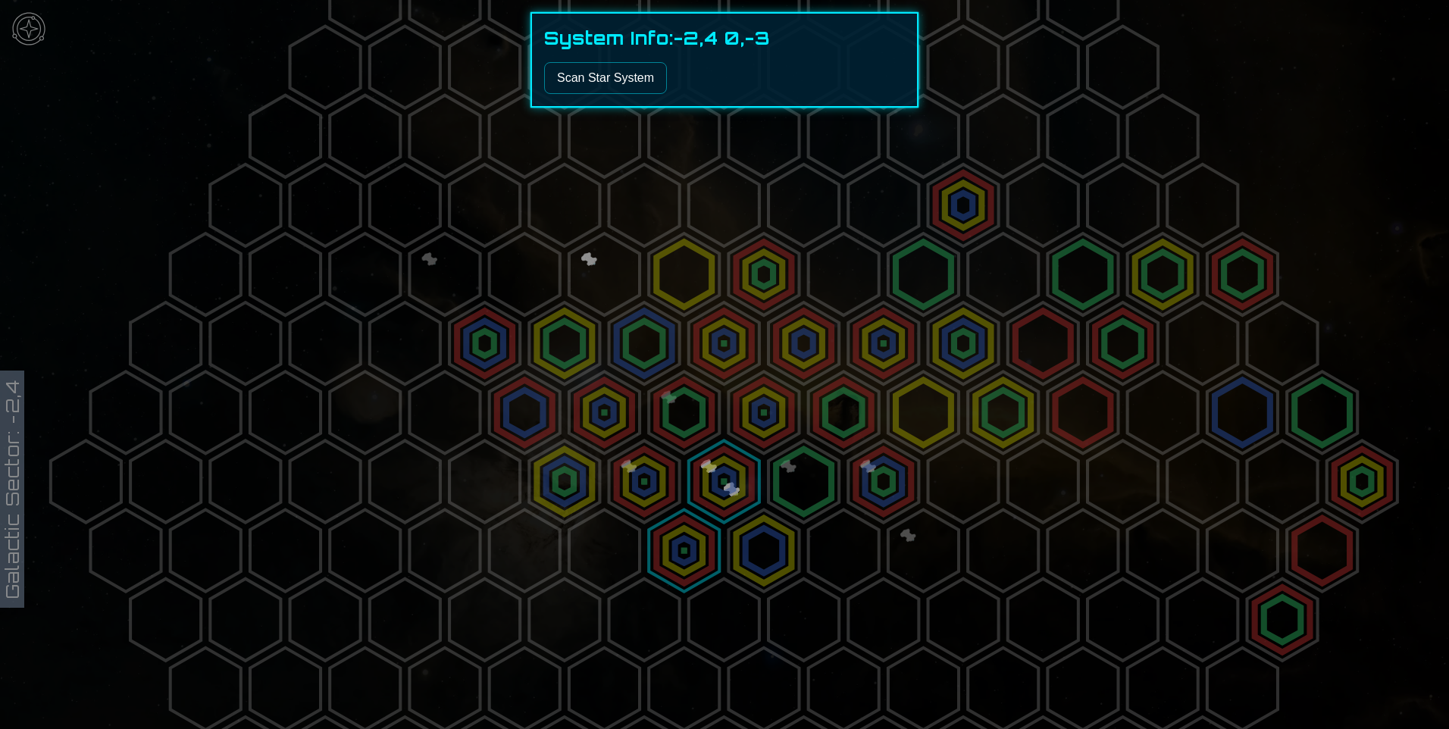
click at [762, 193] on div at bounding box center [724, 364] width 1449 height 729
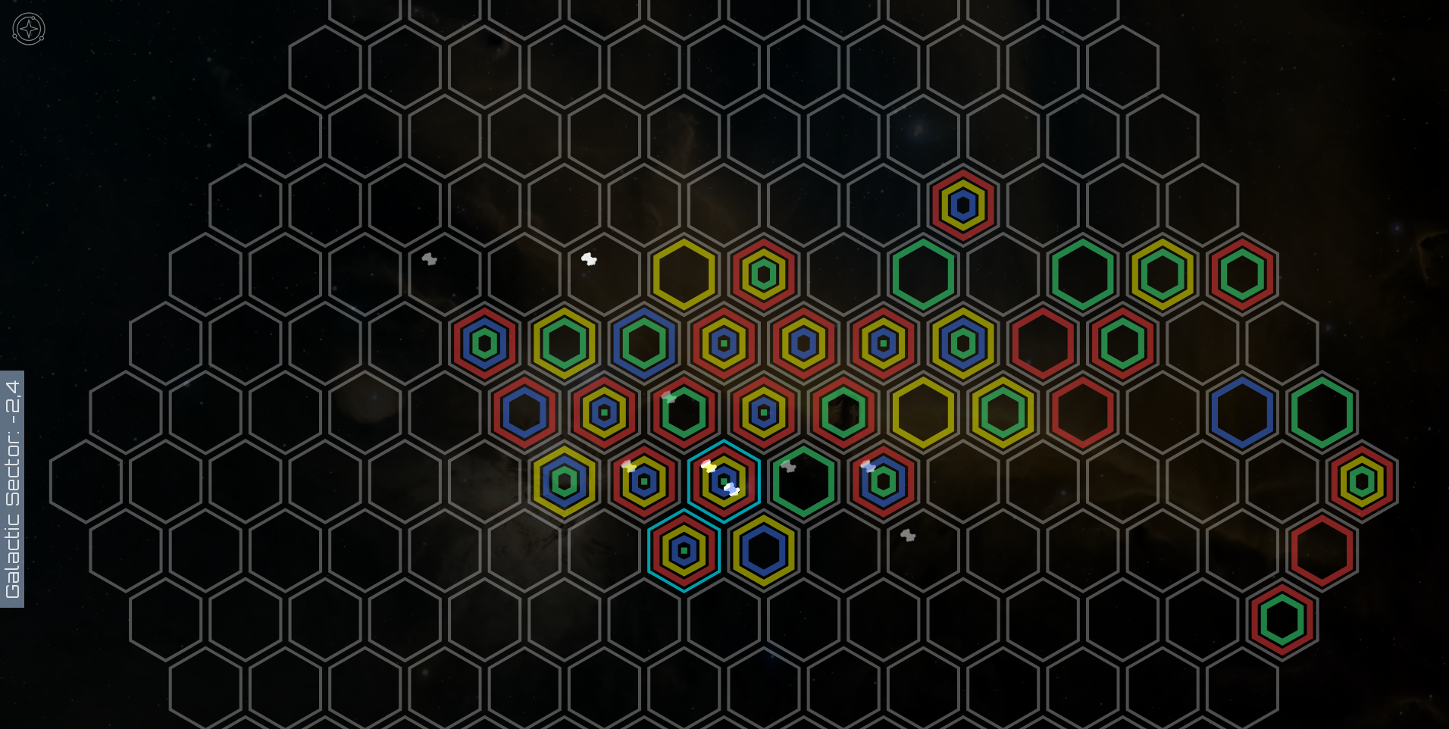
click at [789, 462] on polygon at bounding box center [804, 481] width 70 height 82
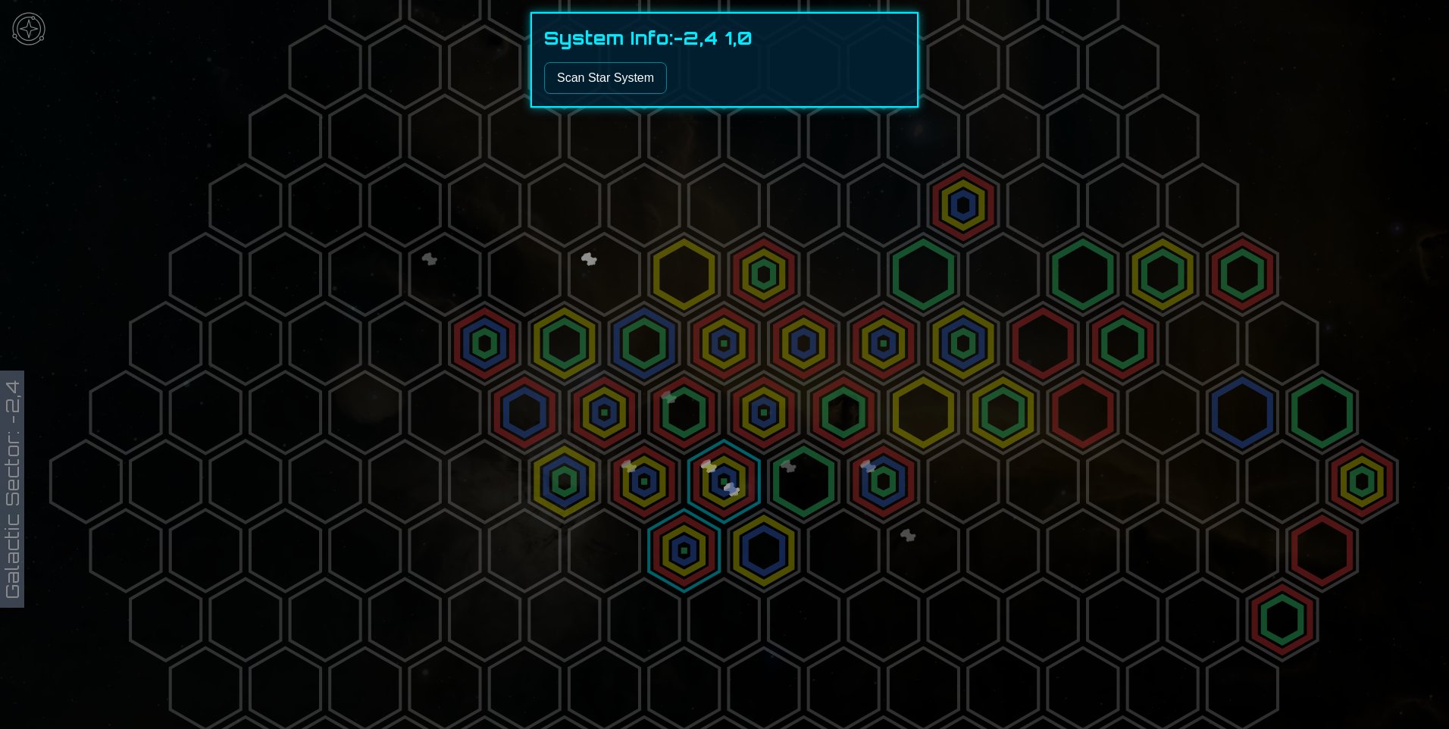
click at [764, 39] on h1 "System Info: -2,4 1,0" at bounding box center [724, 38] width 361 height 24
click at [7, 32] on img at bounding box center [28, 28] width 45 height 45
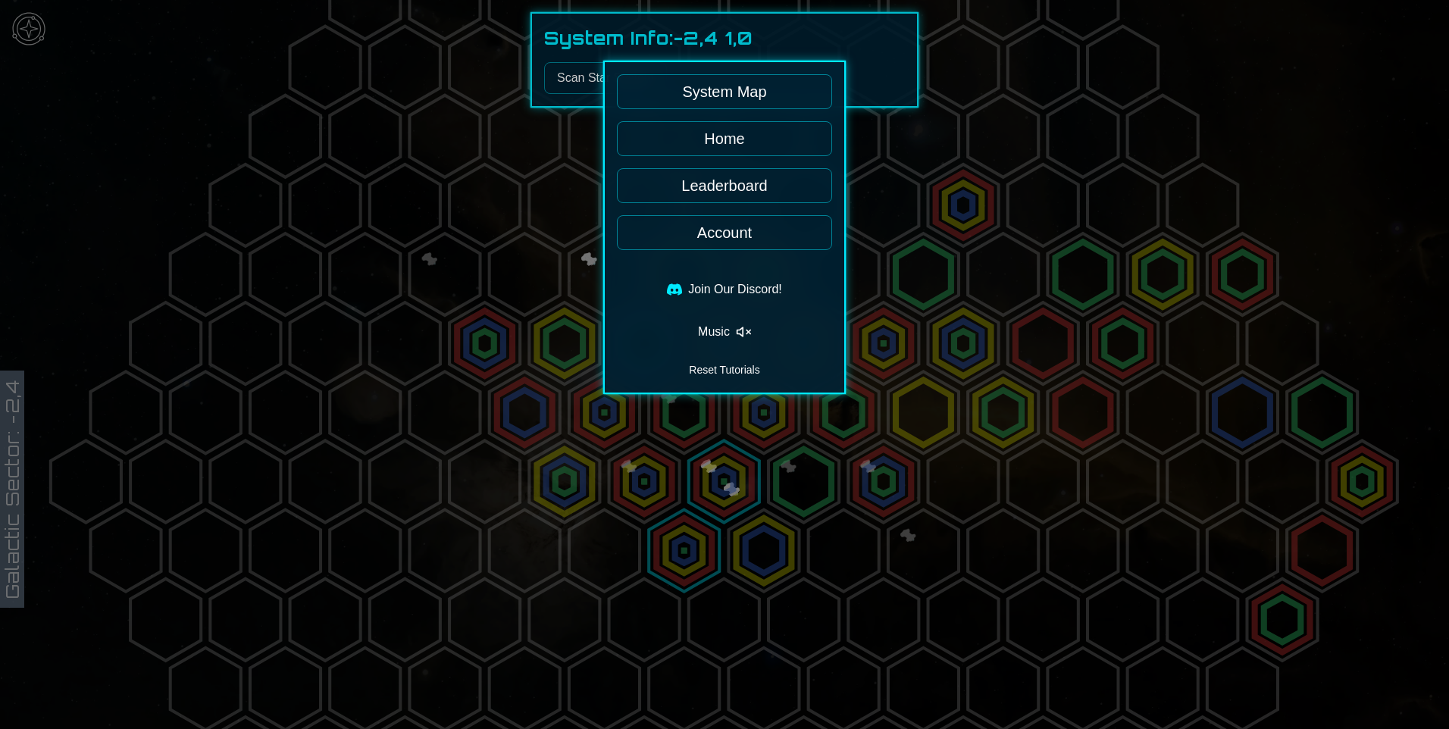
click at [713, 96] on link "System Map" at bounding box center [724, 91] width 215 height 35
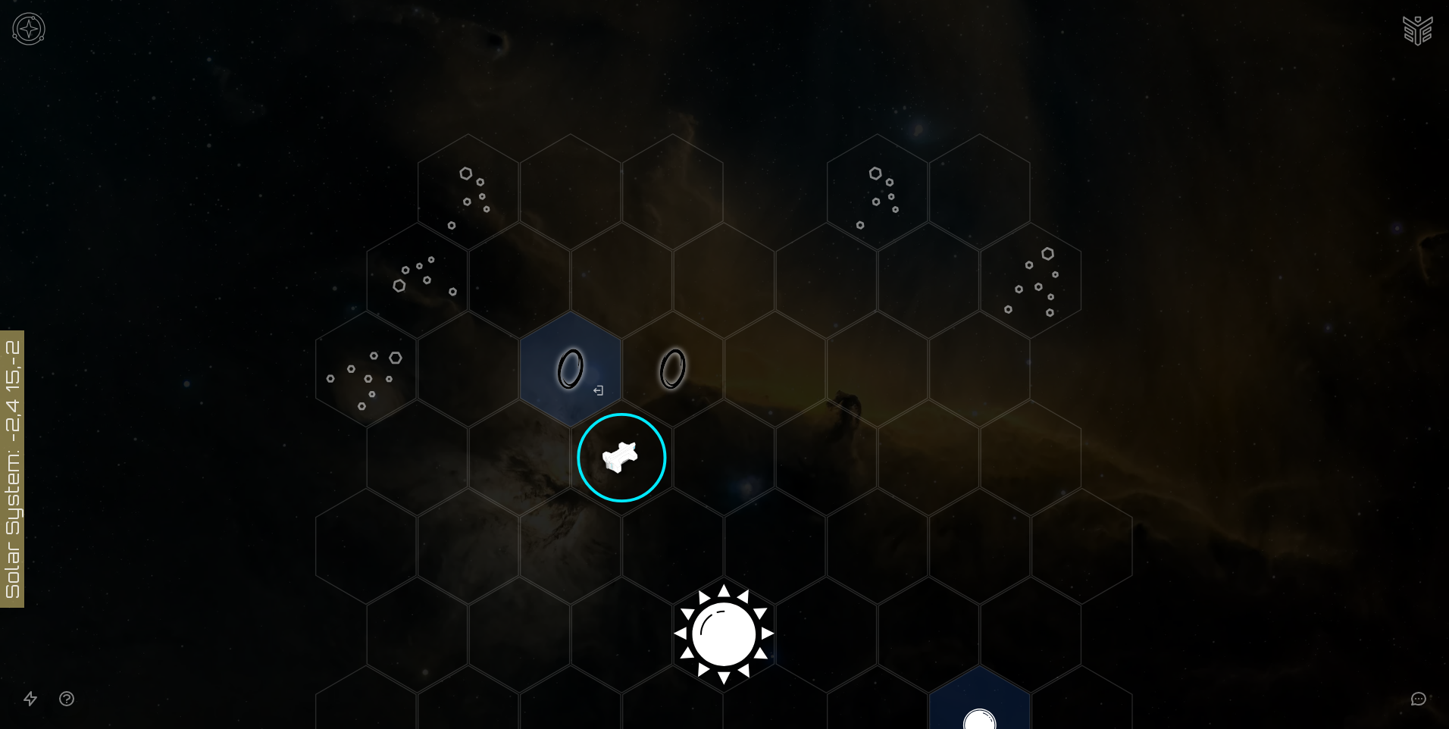
click at [719, 457] on polygon "Hex at coordinates 1,-2, clickable" at bounding box center [724, 457] width 100 height 116
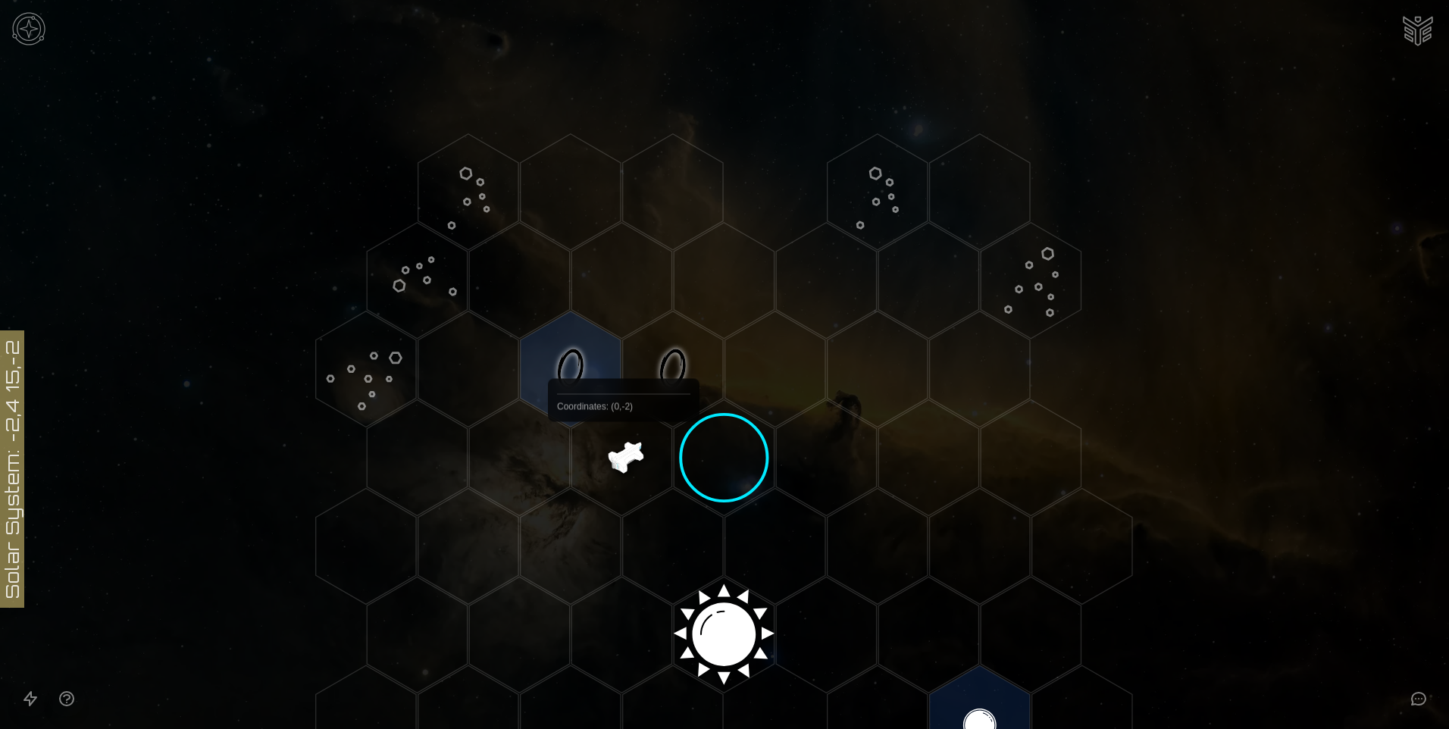
click at [625, 458] on polygon "Hex at coordinates 0,-2, clickable" at bounding box center [622, 457] width 100 height 116
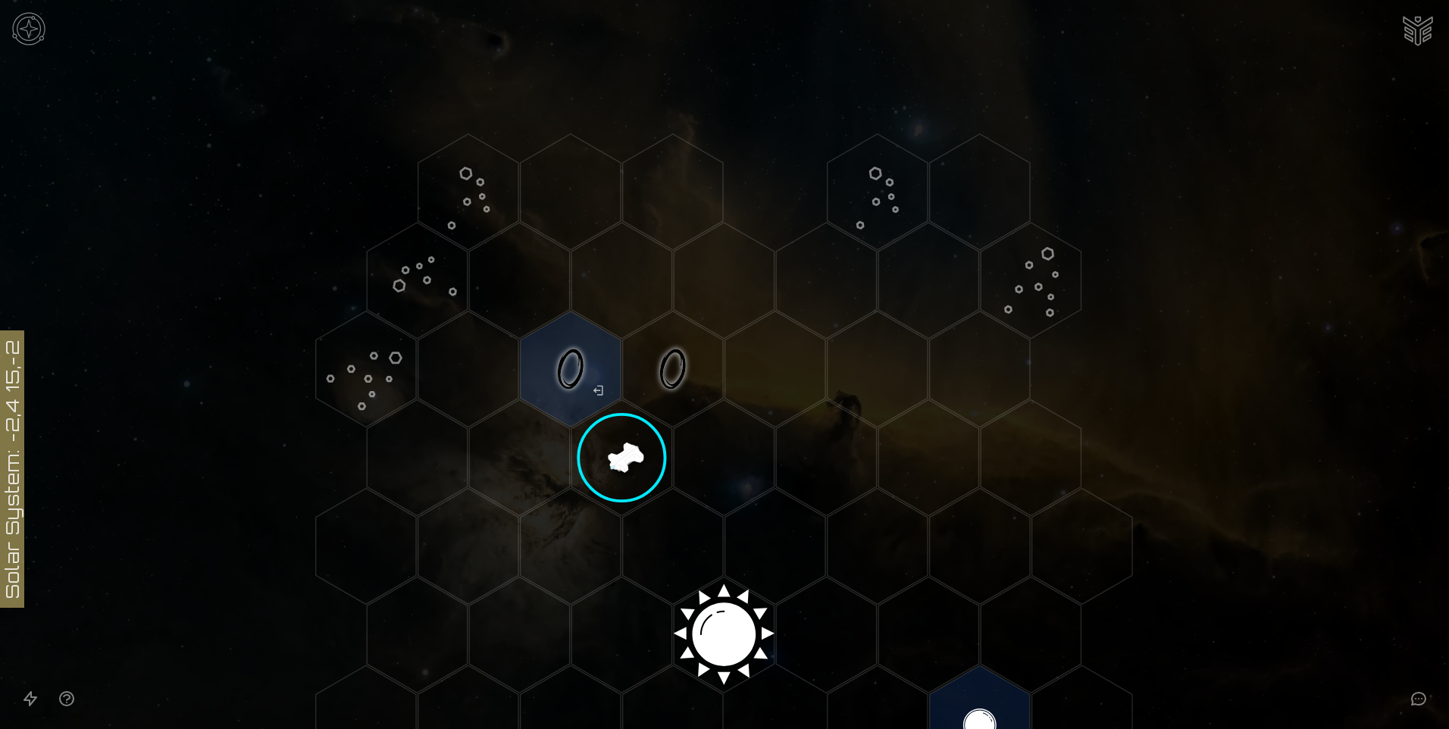
click at [628, 453] on polygon "Hex at coordinates 0,-2, clickable" at bounding box center [622, 457] width 100 height 116
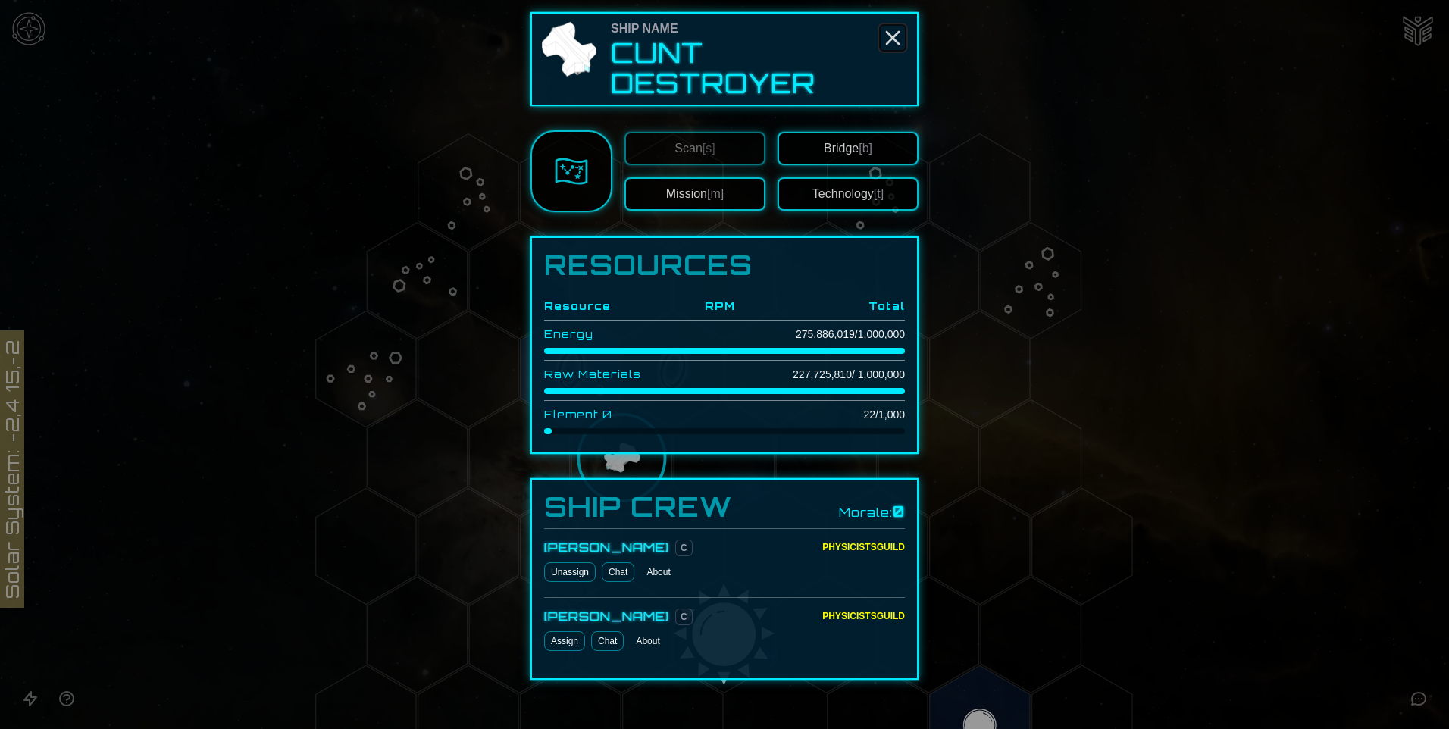
click at [893, 41] on icon "Close" at bounding box center [893, 38] width 24 height 24
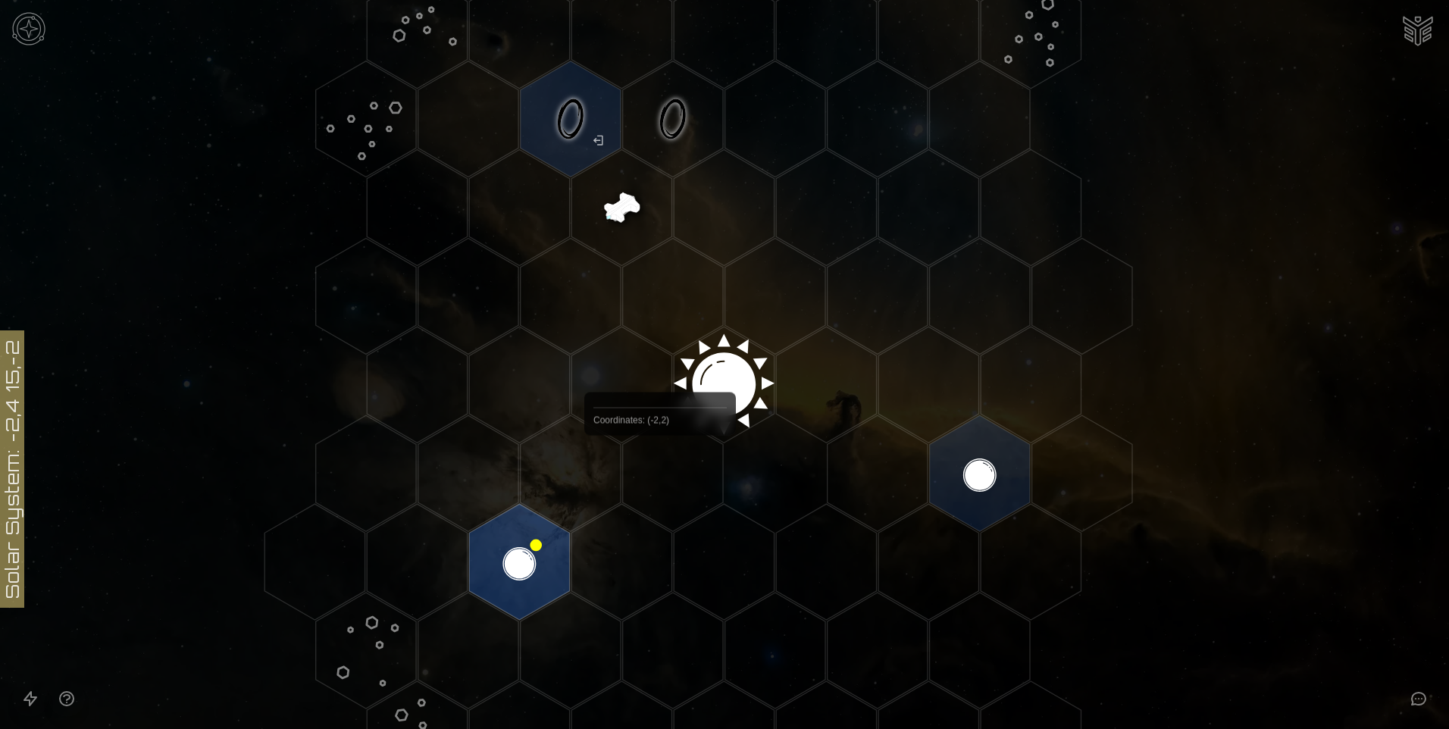
scroll to position [379, 0]
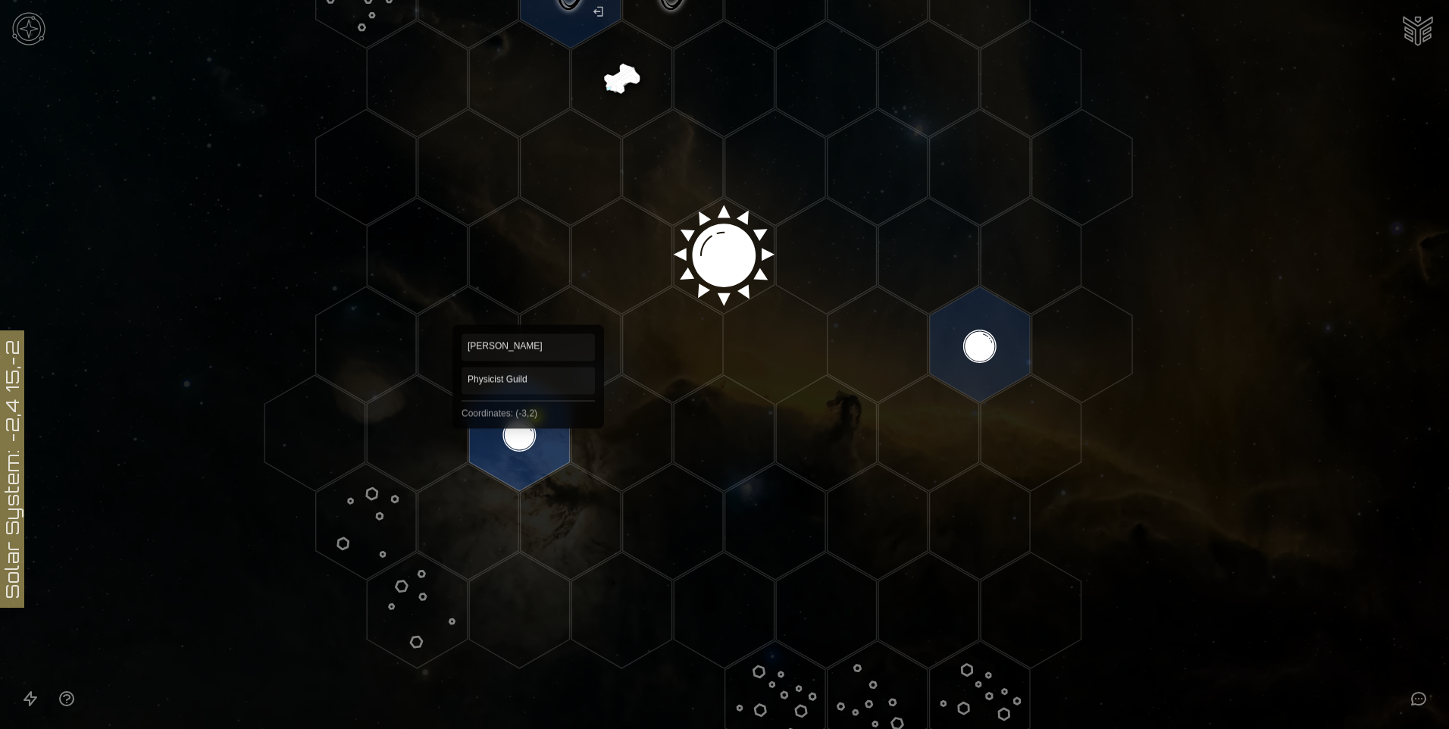
click at [528, 434] on polygon "Hex at coordinates -3,2, clickable" at bounding box center [519, 433] width 100 height 116
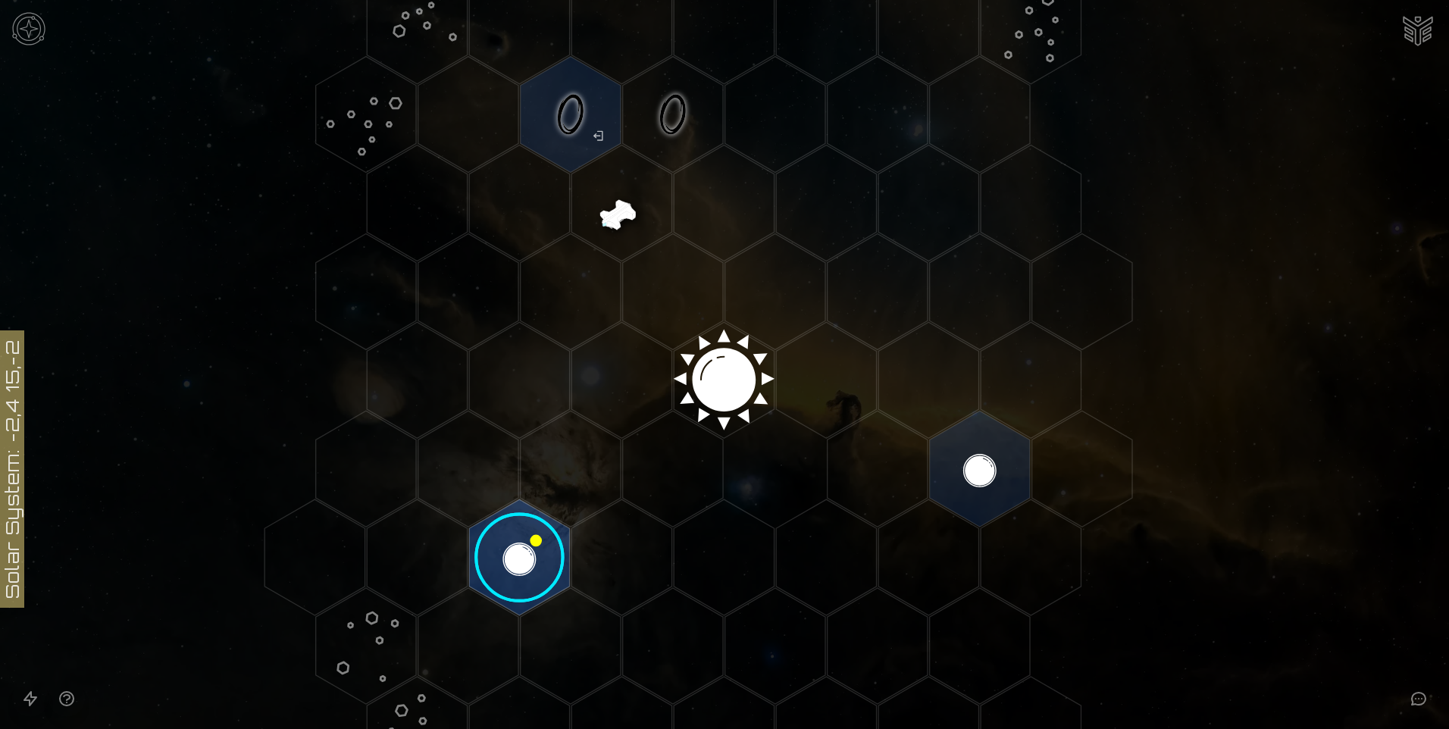
scroll to position [227, 0]
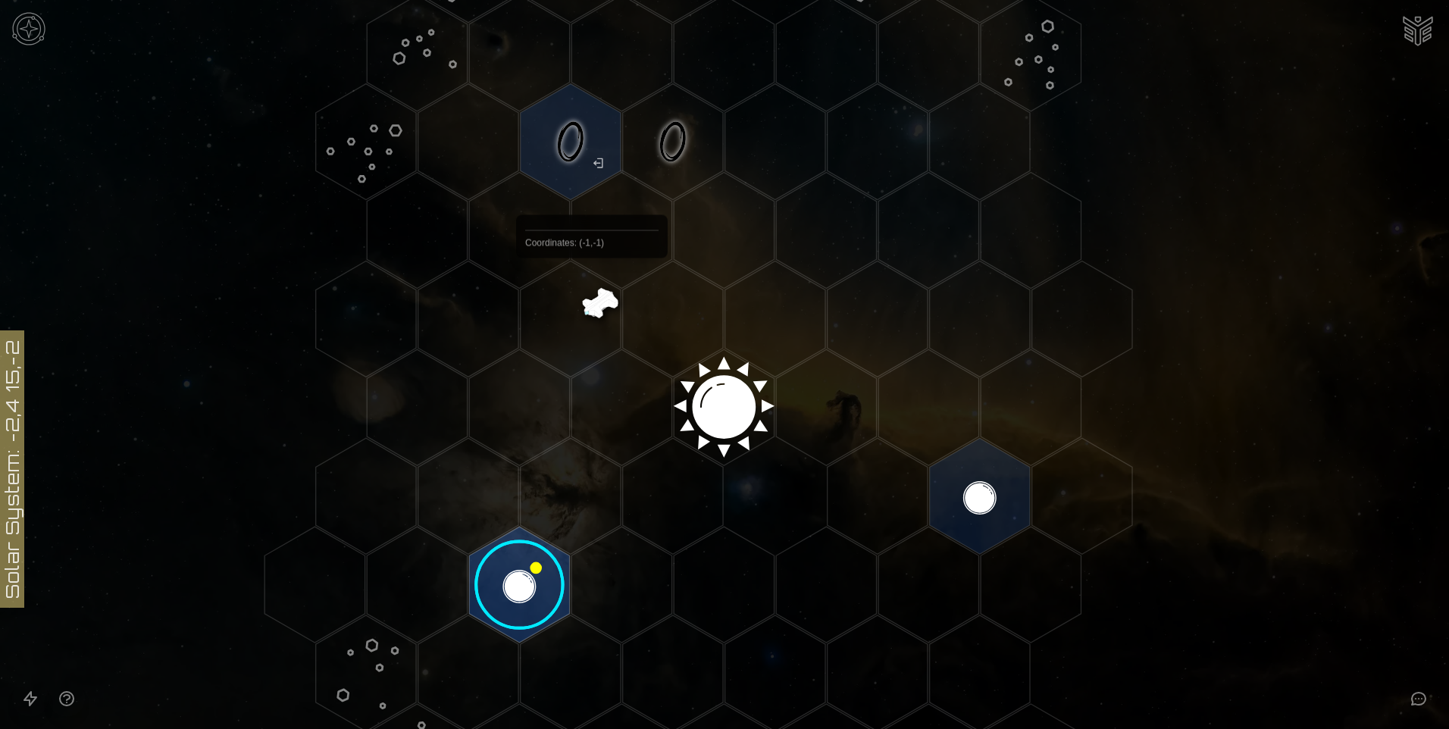
click at [592, 293] on polygon "Hex at coordinates -1,-1, clickable" at bounding box center [571, 319] width 100 height 116
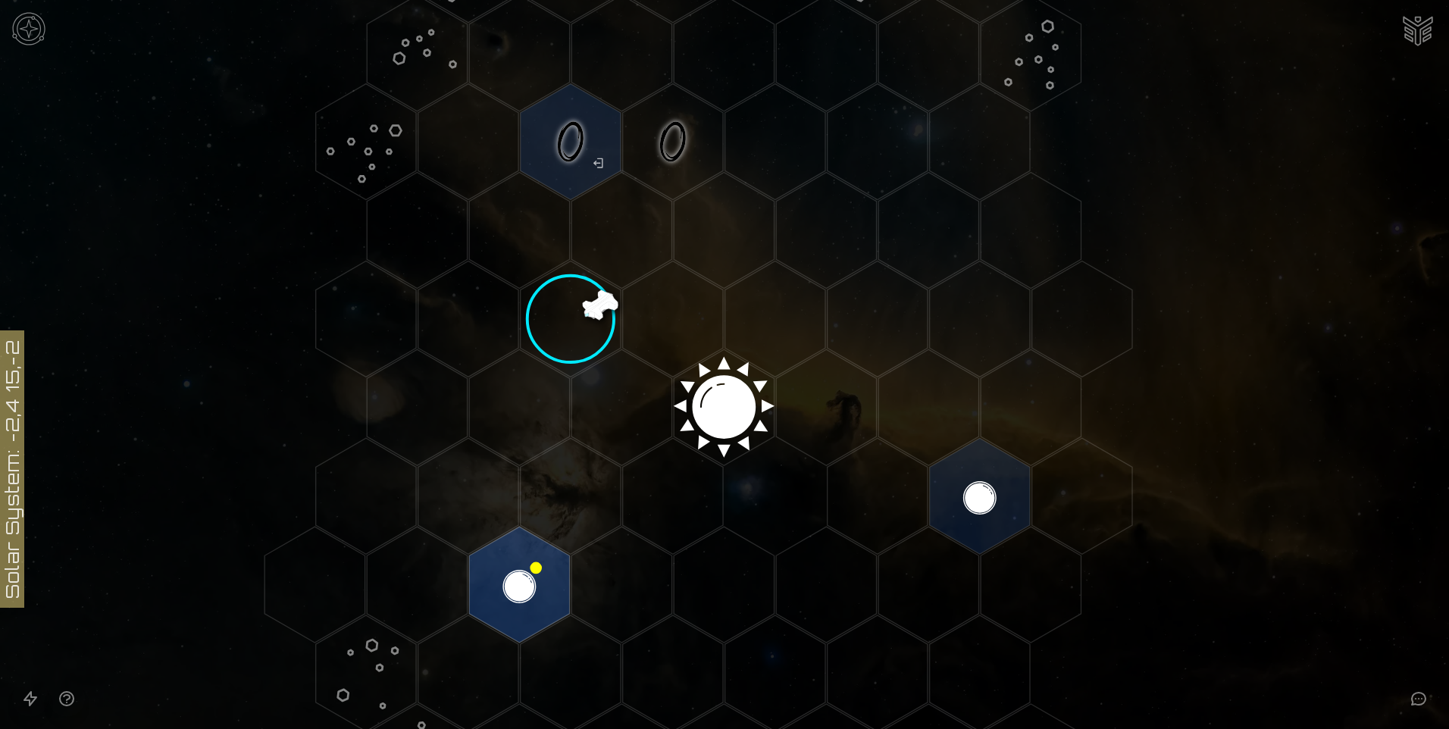
click at [596, 305] on polygon "Hex at coordinates -1,-1, clickable" at bounding box center [571, 319] width 100 height 116
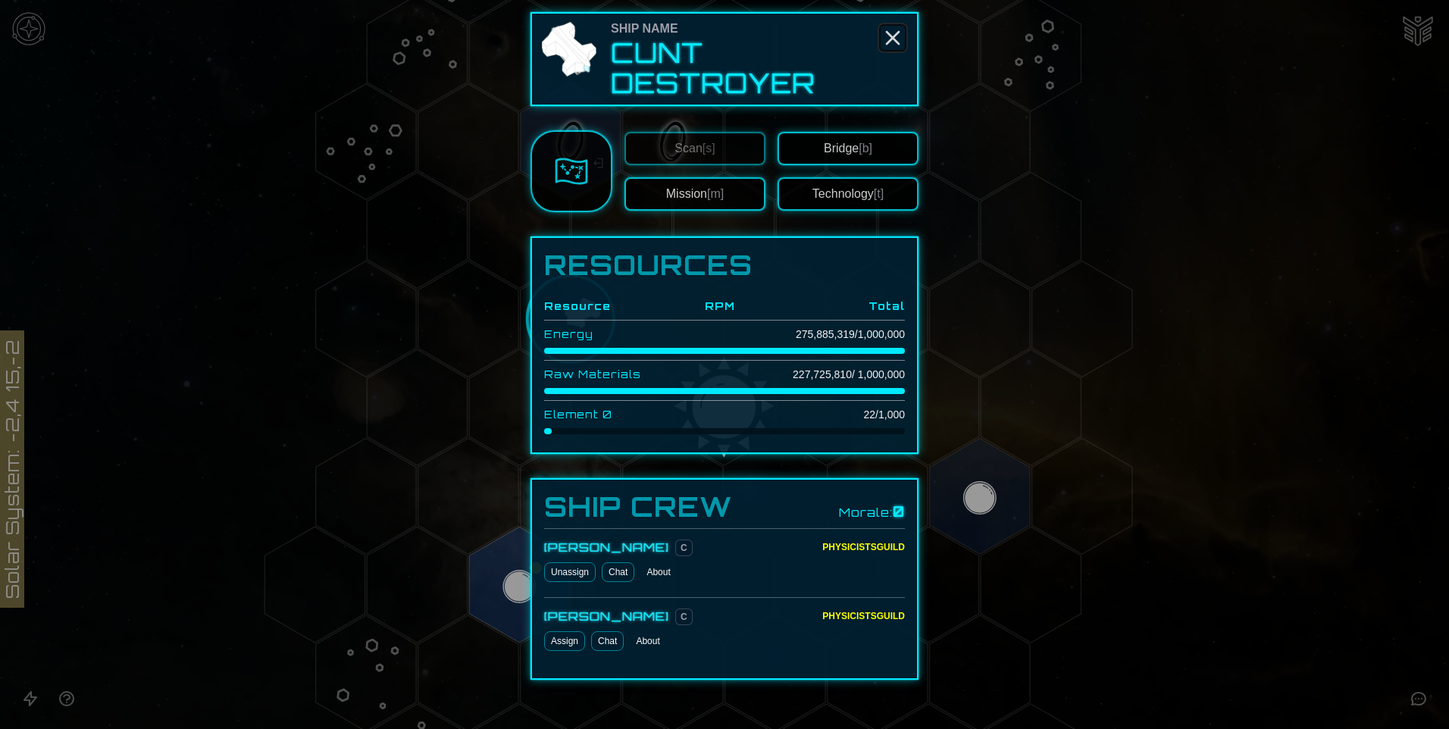
click at [890, 36] on line "Close" at bounding box center [893, 38] width 12 height 12
